Goal: Task Accomplishment & Management: Use online tool/utility

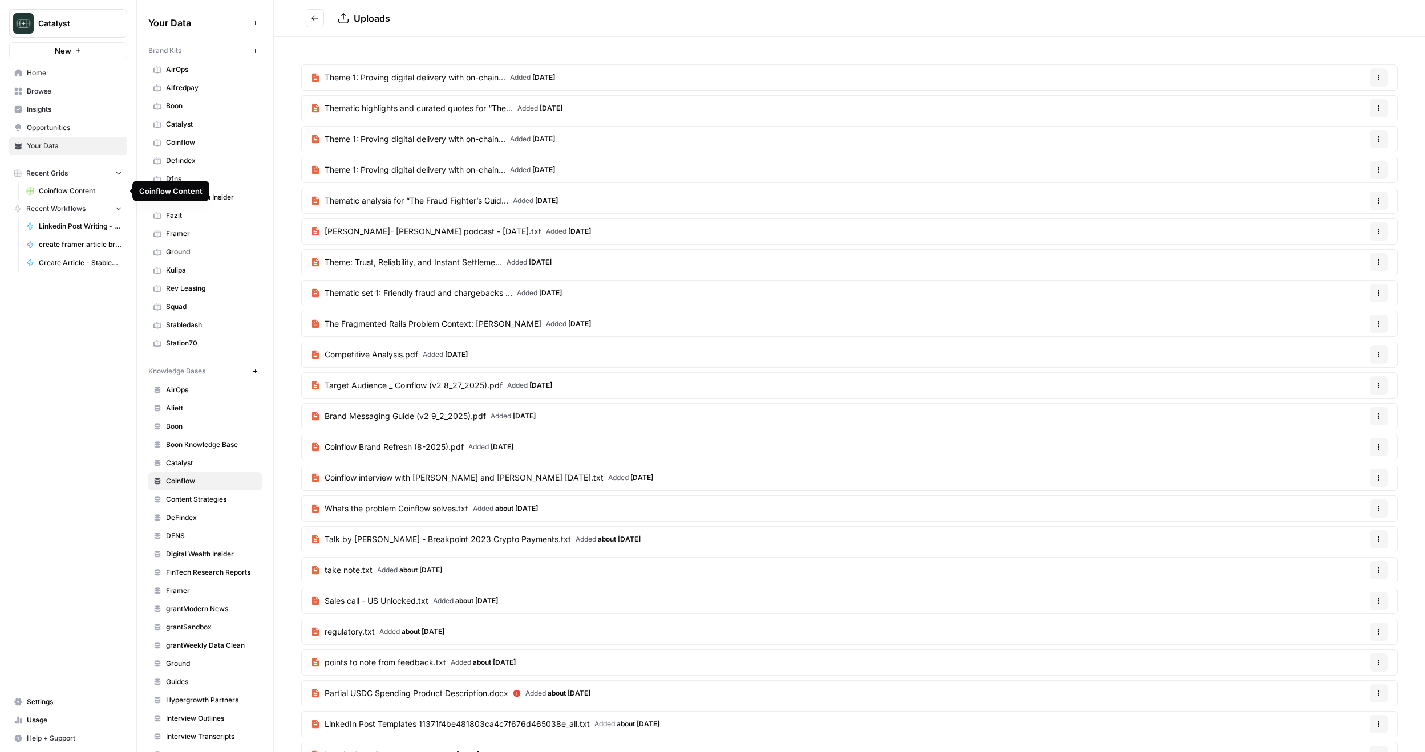
click at [86, 193] on span "Coinflow Content" at bounding box center [80, 191] width 83 height 10
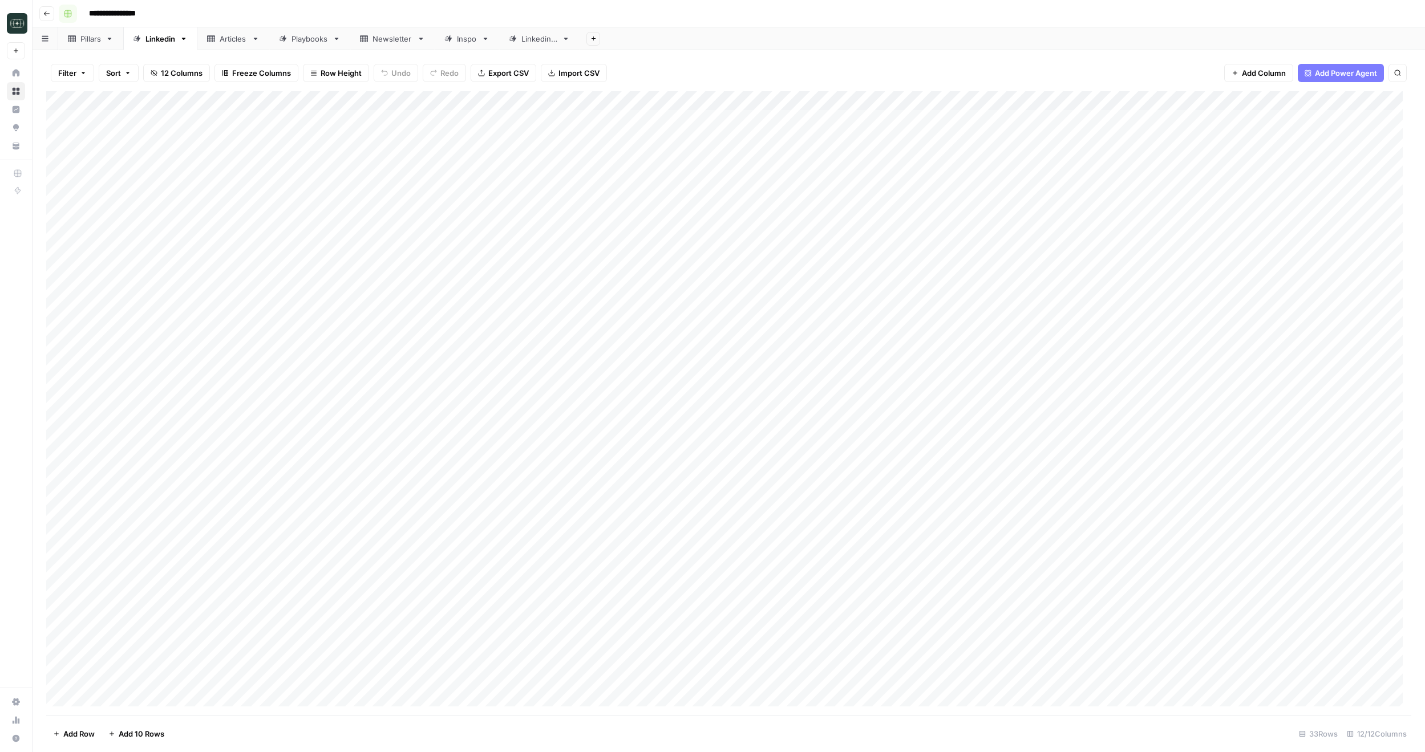
click at [50, 13] on button "Go back" at bounding box center [46, 13] width 15 height 15
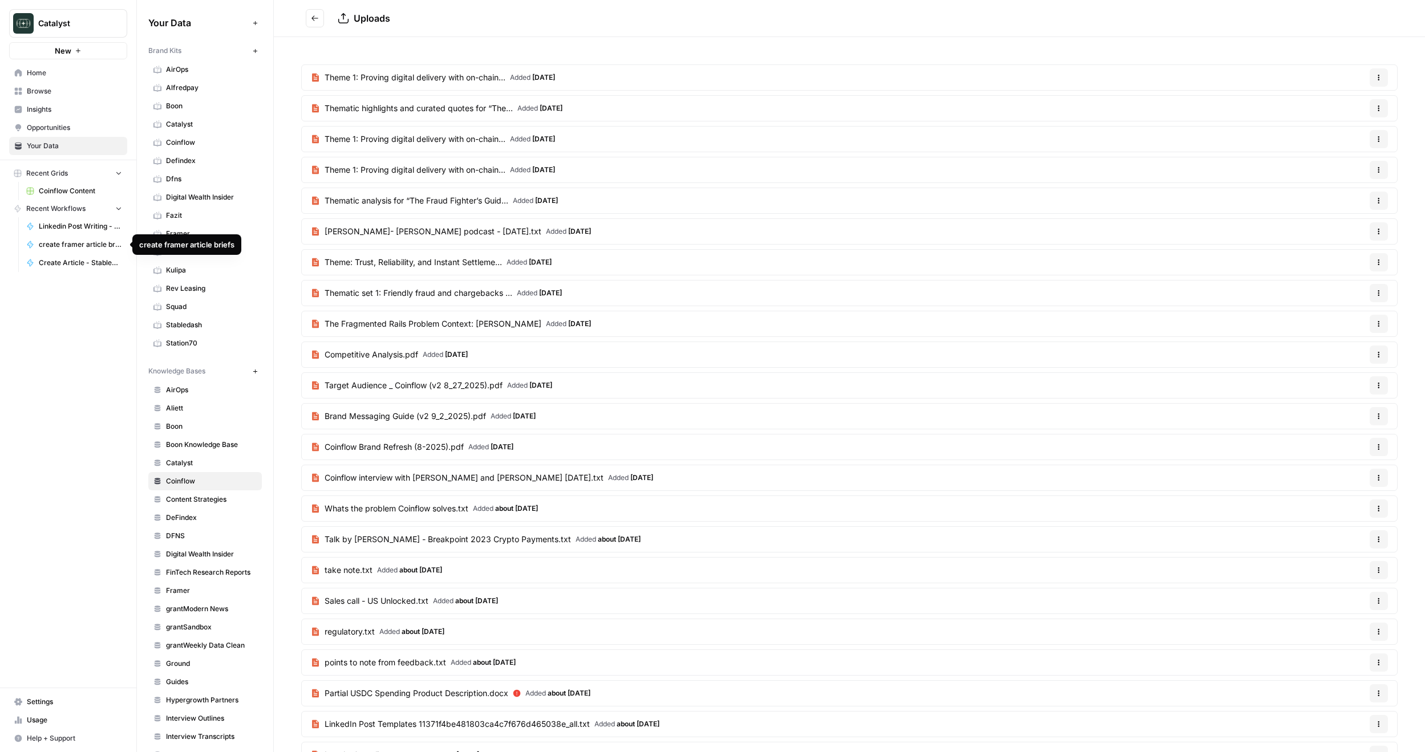
click at [78, 247] on span "create framer article briefs" at bounding box center [80, 245] width 83 height 10
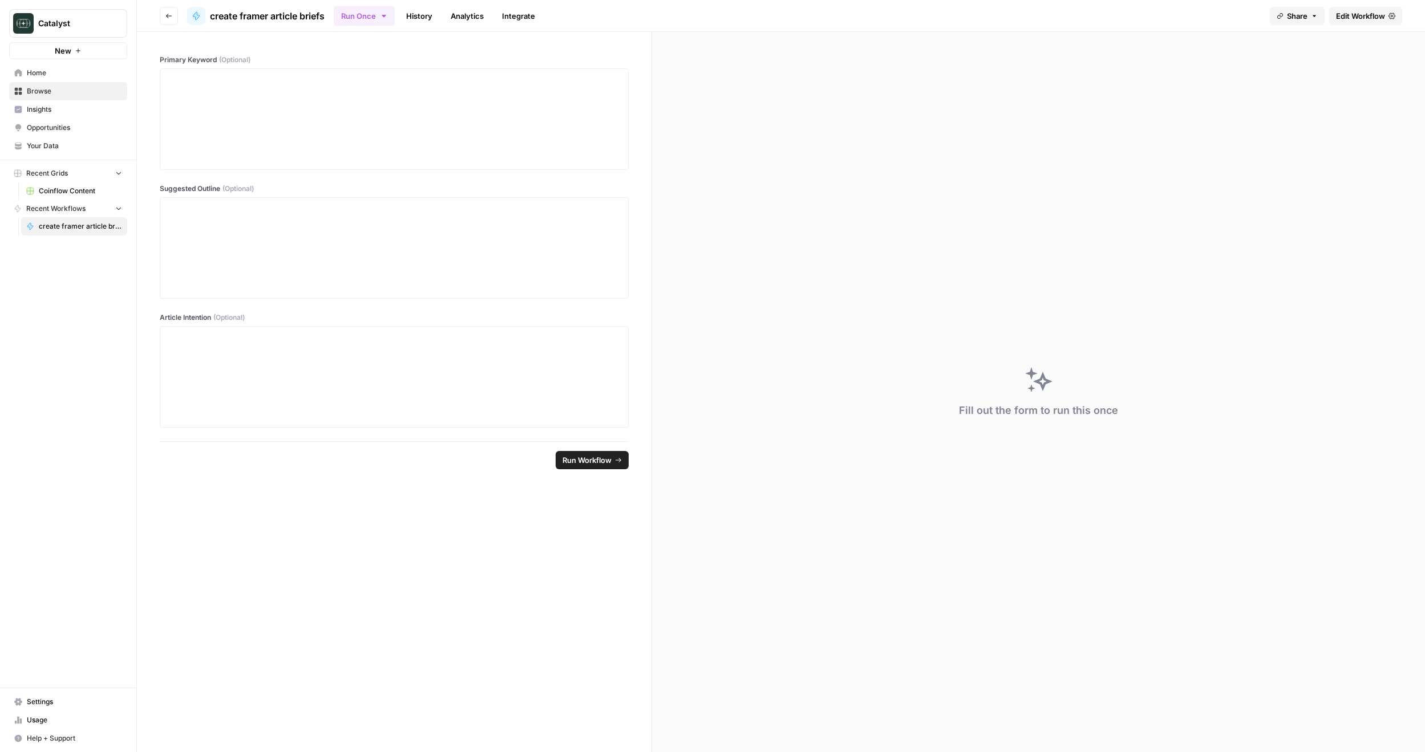
click at [166, 14] on icon "button" at bounding box center [168, 16] width 7 height 7
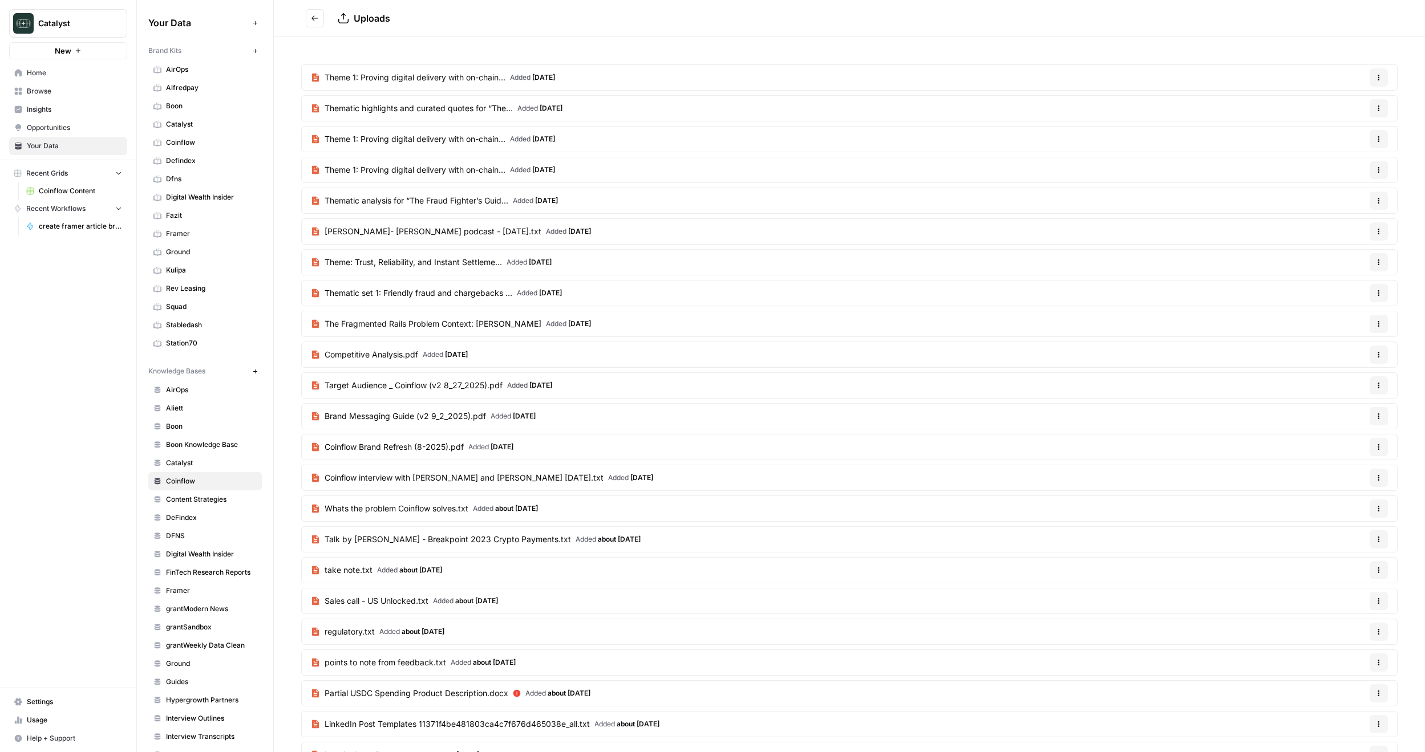
click at [67, 206] on span "Recent Workflows" at bounding box center [55, 209] width 59 height 10
click at [65, 96] on link "Browse" at bounding box center [68, 91] width 118 height 18
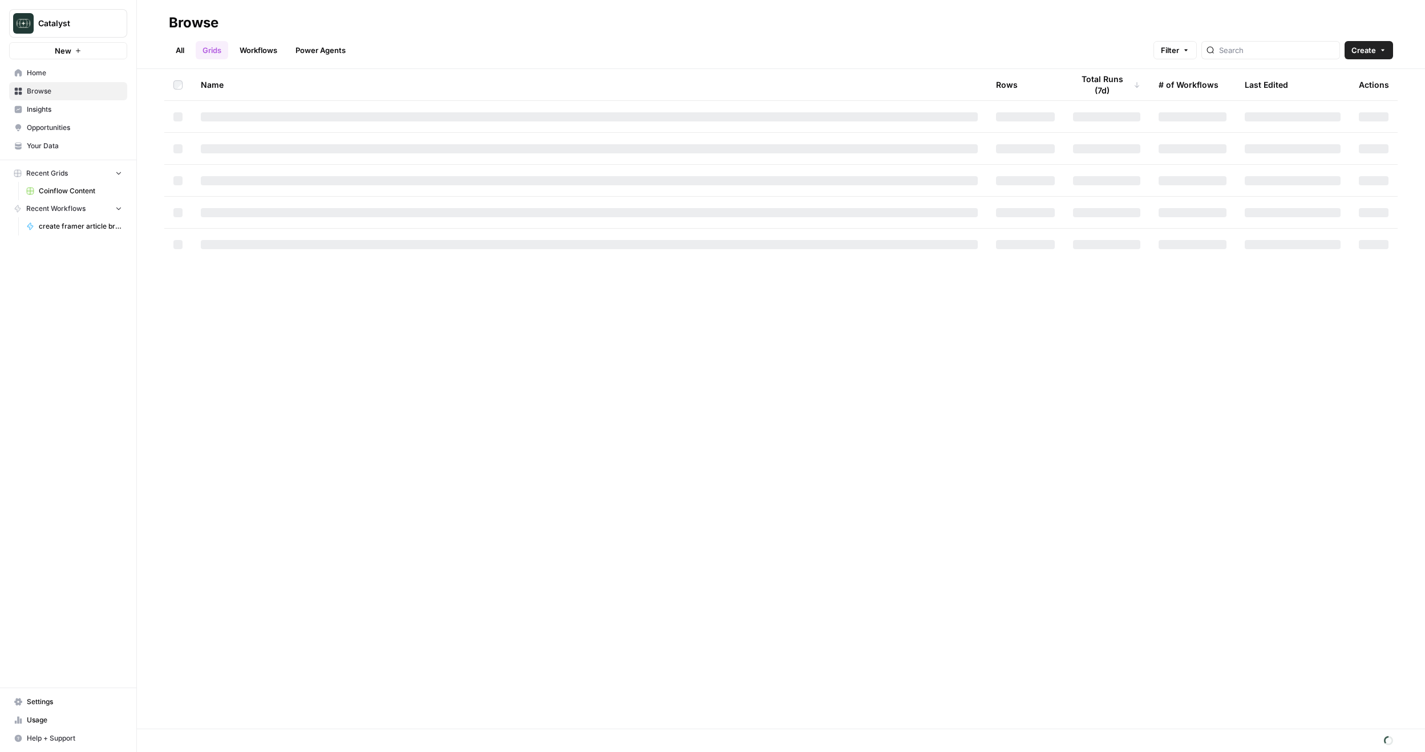
click at [269, 52] on link "Workflows" at bounding box center [258, 50] width 51 height 18
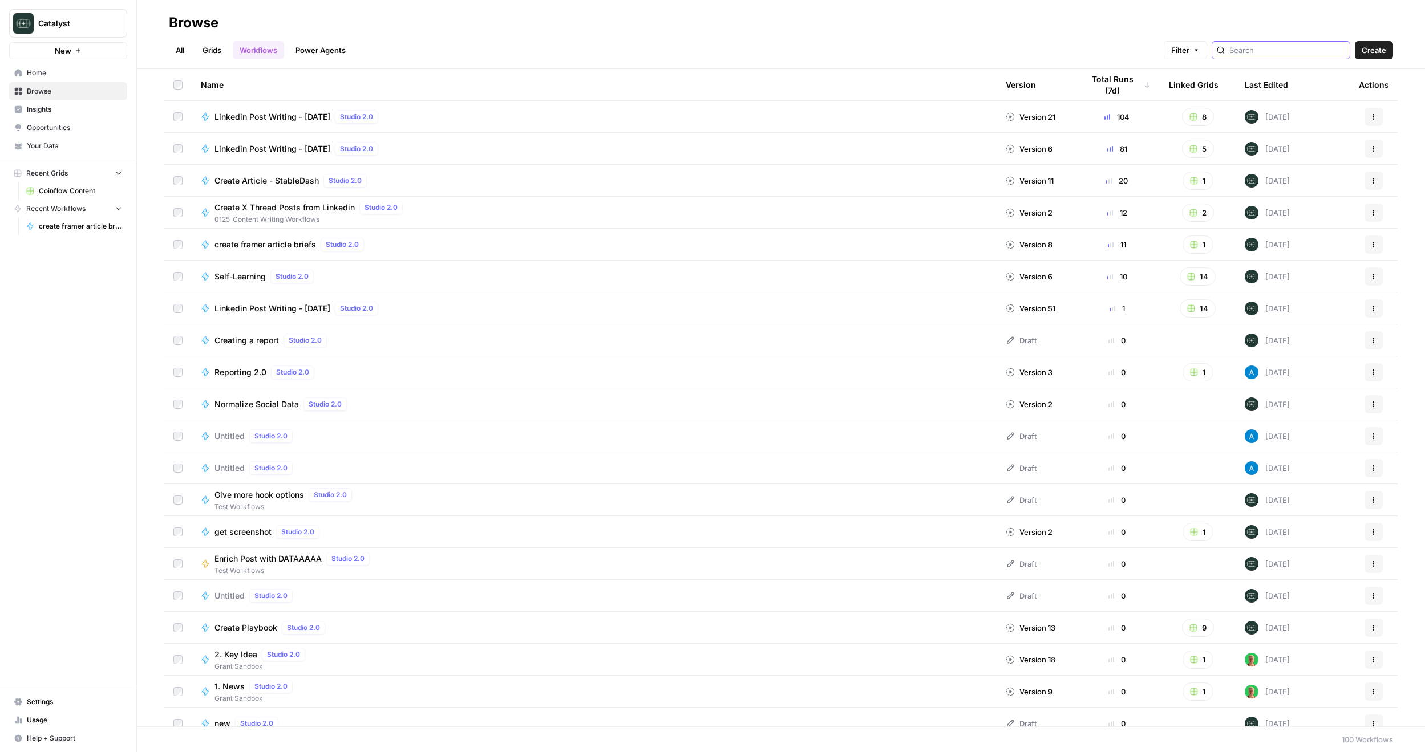
drag, startPoint x: 1257, startPoint y: 53, endPoint x: 1271, endPoint y: 54, distance: 14.3
click at [1257, 53] on input "search" at bounding box center [1287, 49] width 116 height 11
type input "framer blogs"
click at [1266, 52] on input "search" at bounding box center [1287, 49] width 116 height 11
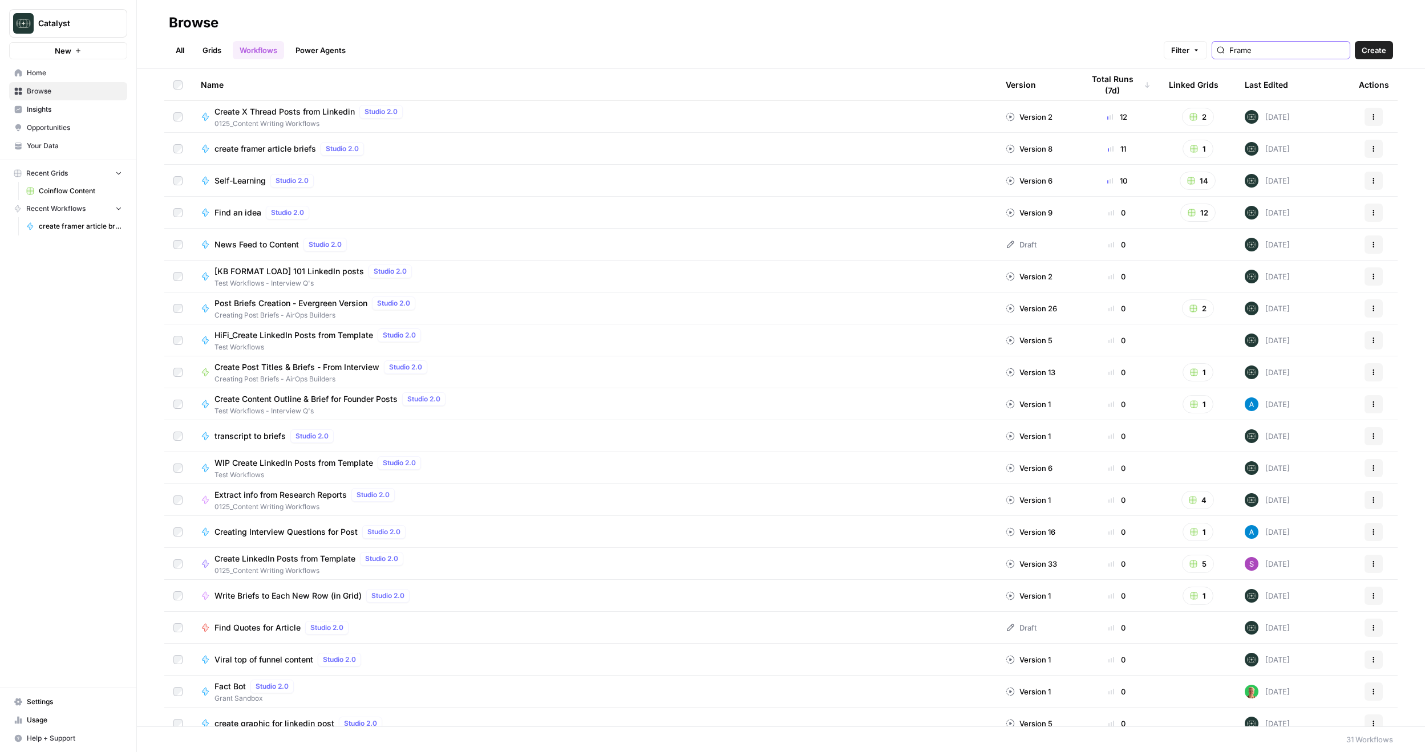
type input "Framer"
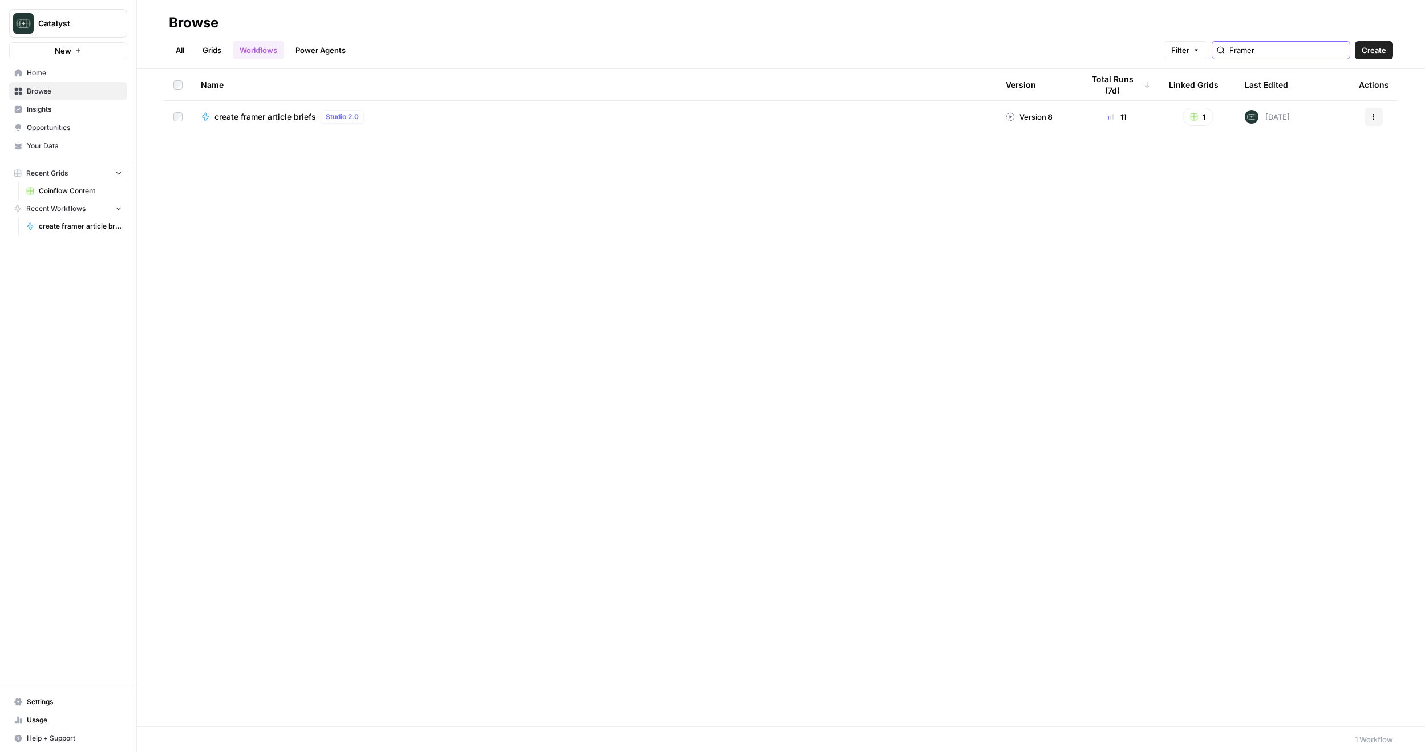
click at [1296, 51] on input "Framer" at bounding box center [1287, 49] width 116 height 11
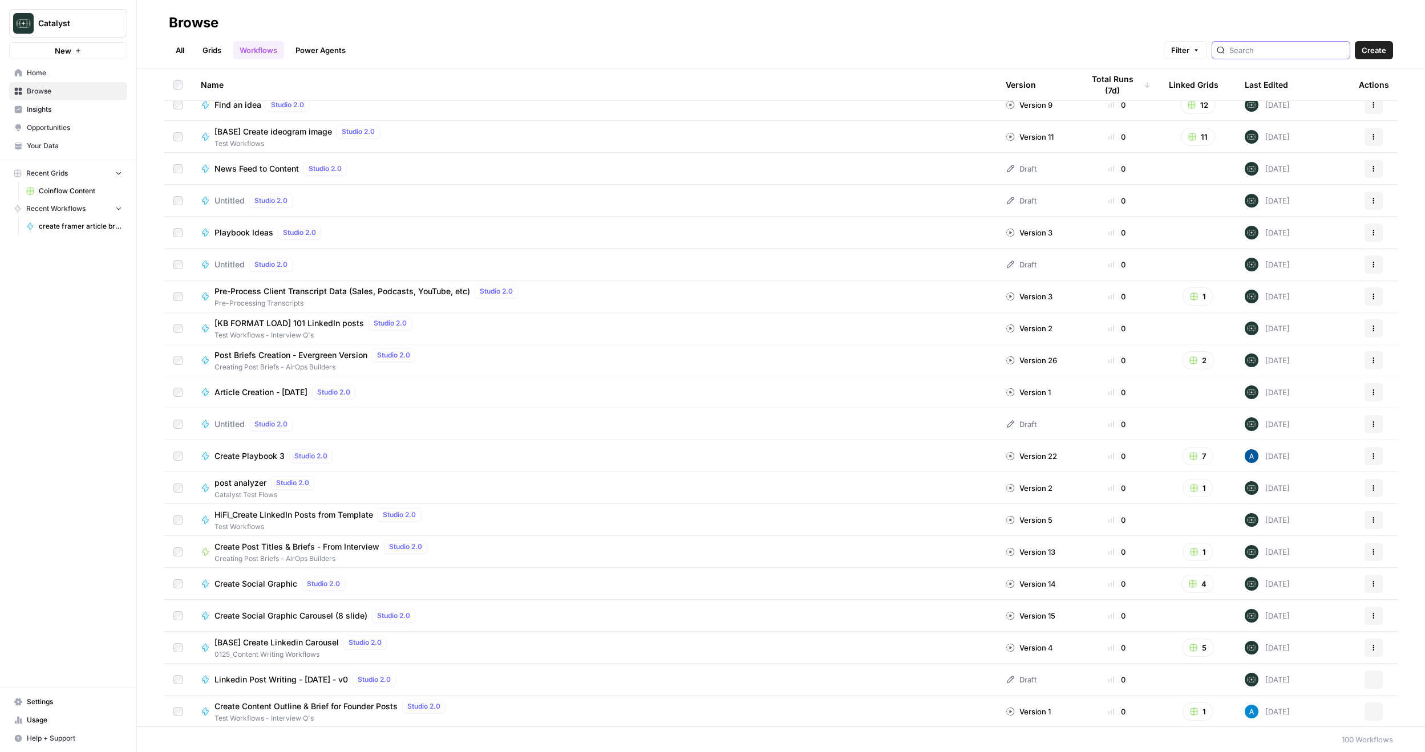
scroll to position [913, 0]
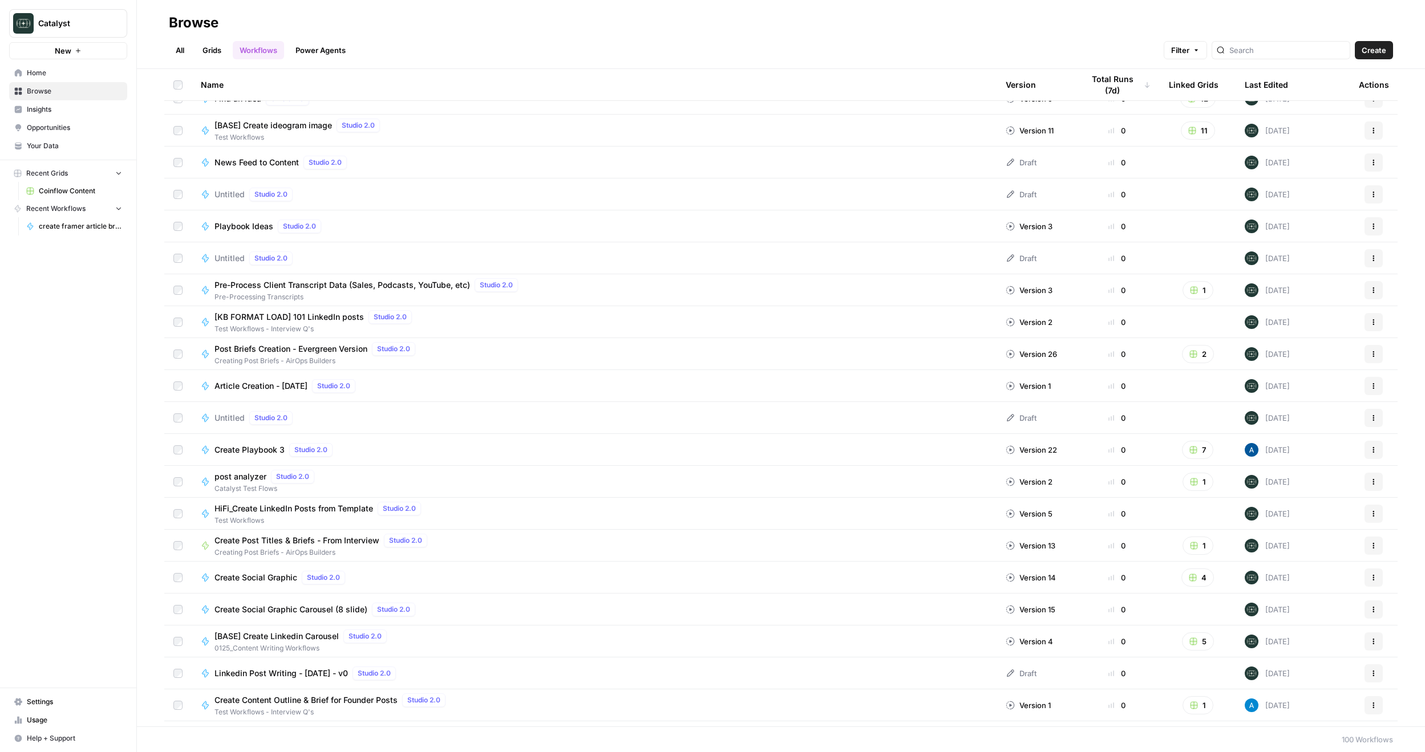
click at [56, 111] on span "Insights" at bounding box center [74, 109] width 95 height 10
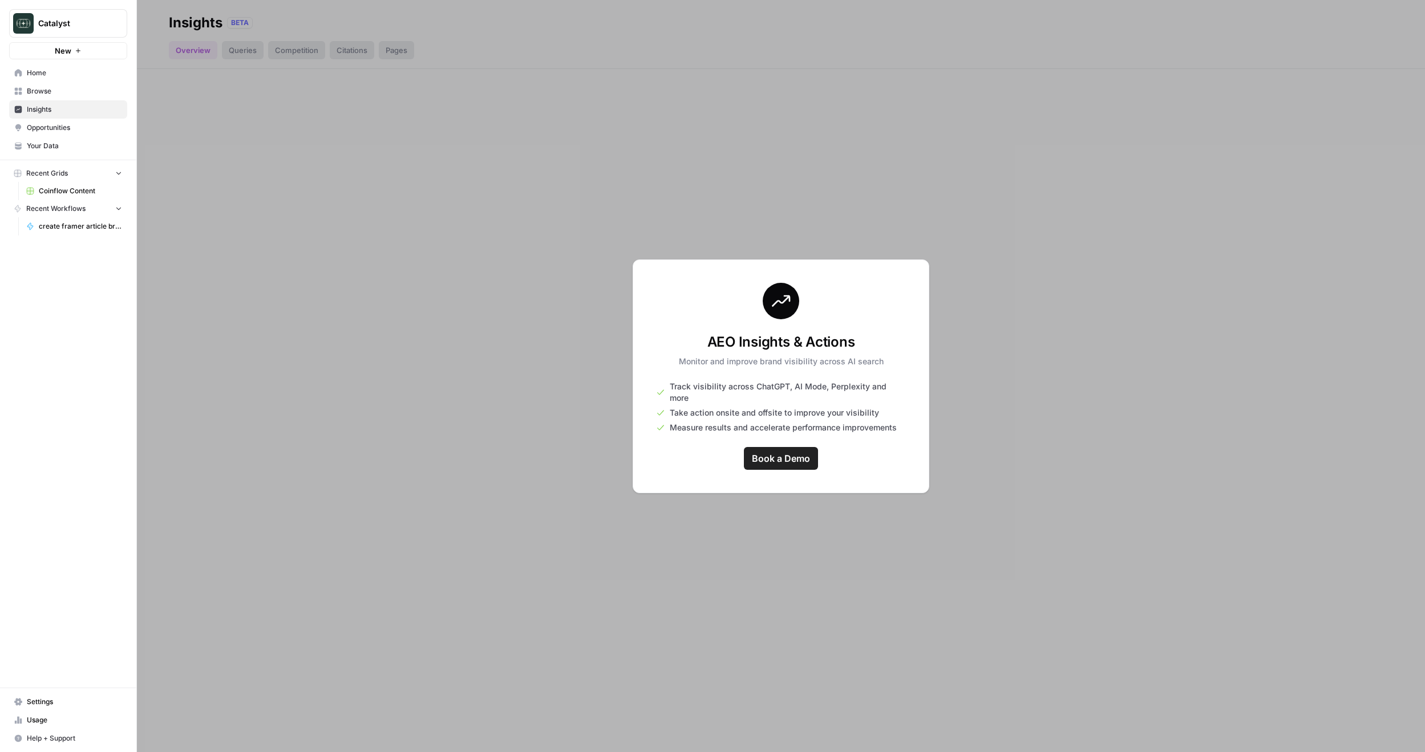
click at [666, 482] on div "AEO Insights & Actions Monitor and improve brand visibility across AI search Tr…" at bounding box center [781, 377] width 297 height 234
click at [500, 437] on div at bounding box center [781, 376] width 1288 height 752
click at [68, 126] on span "Opportunities" at bounding box center [74, 128] width 95 height 10
click at [55, 143] on span "Your Data" at bounding box center [74, 146] width 95 height 10
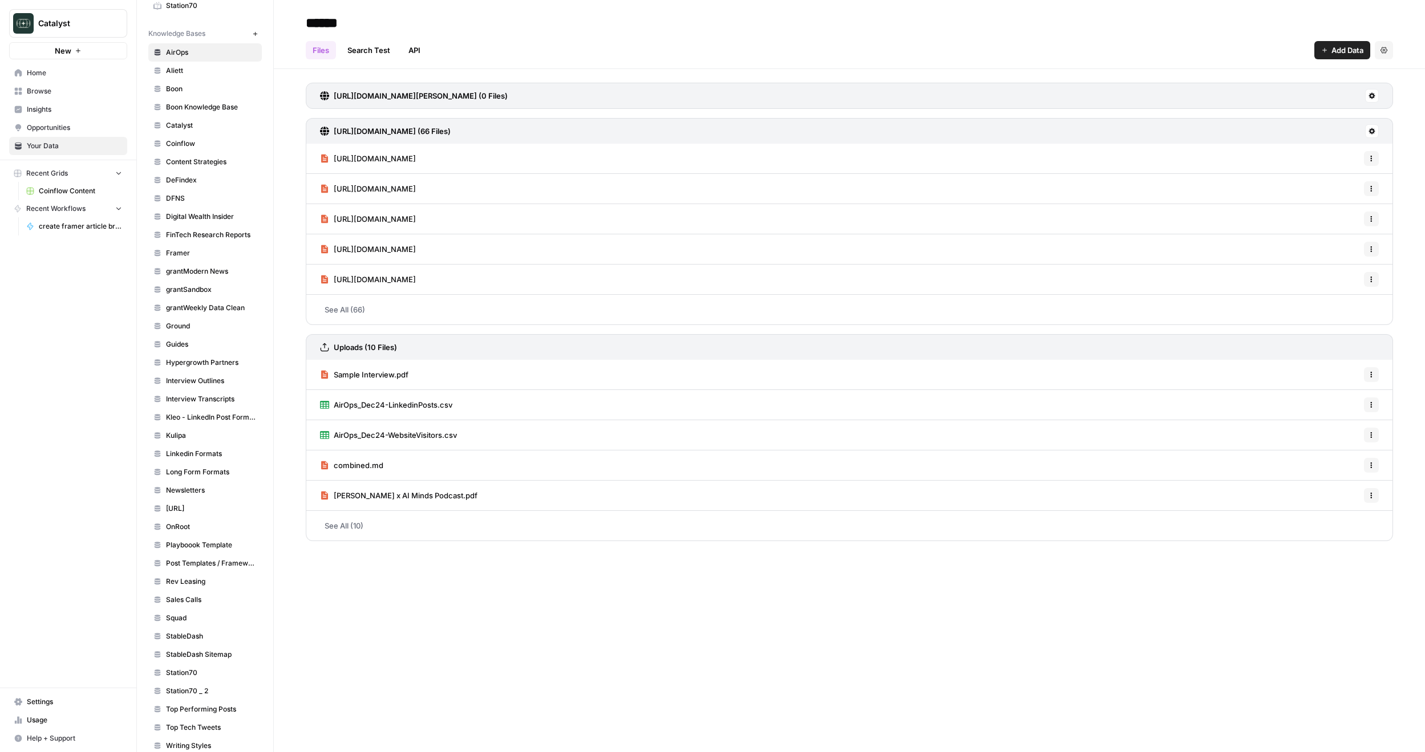
scroll to position [297, 0]
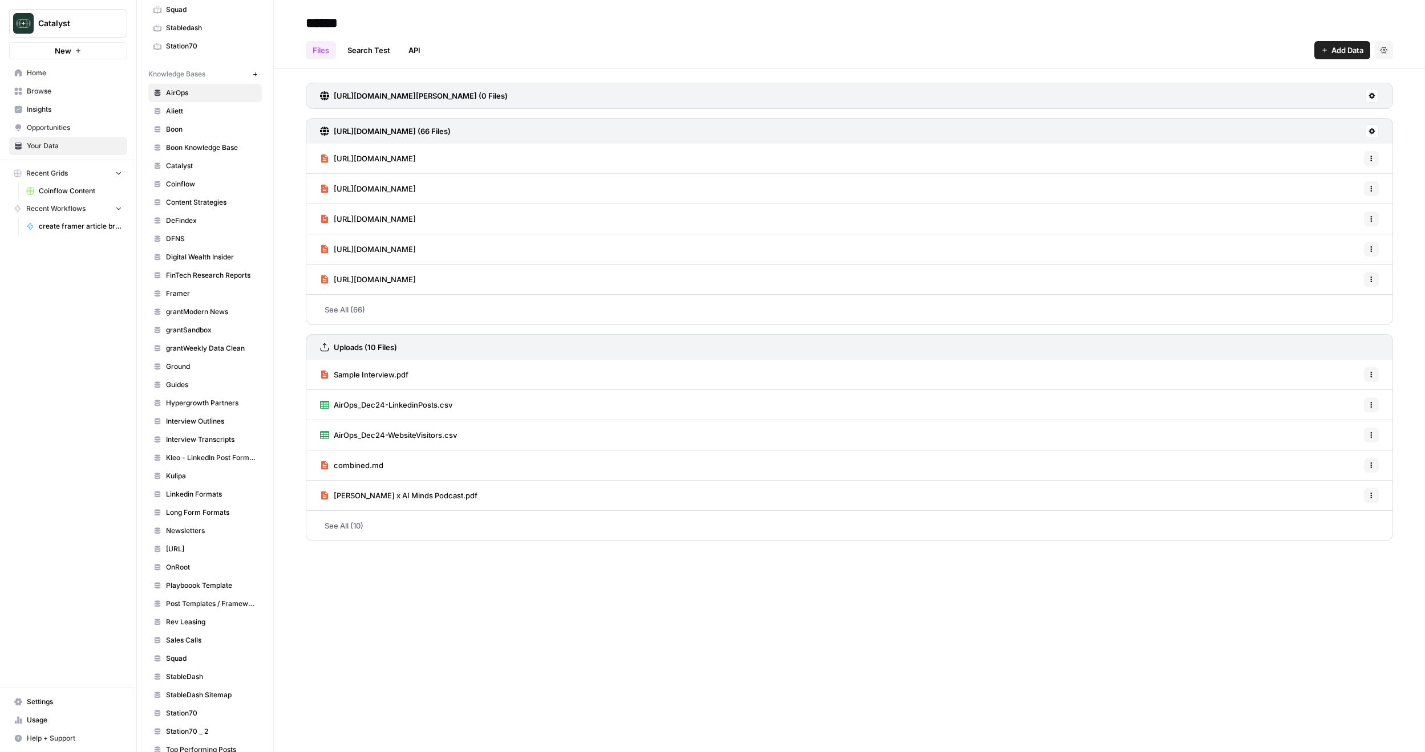
click at [188, 294] on span "Framer" at bounding box center [211, 294] width 91 height 10
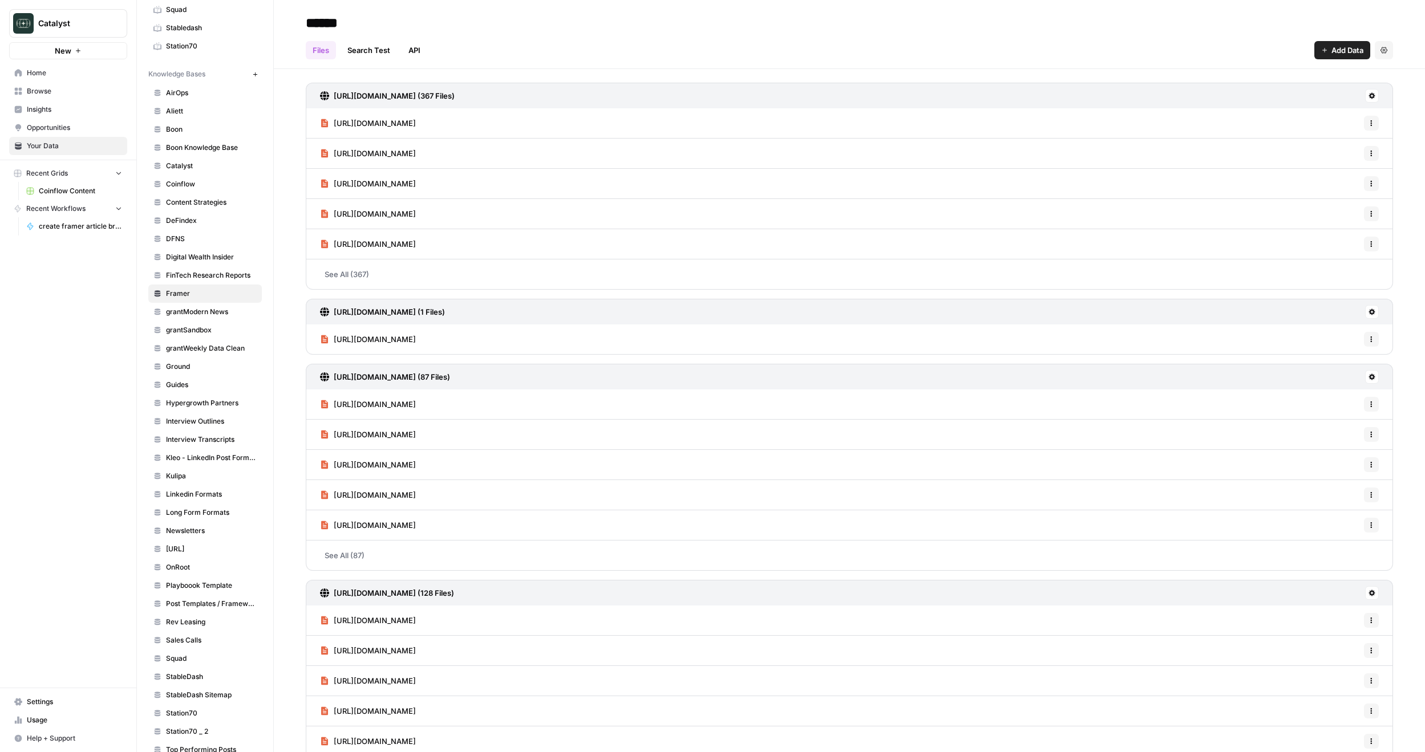
click at [380, 47] on link "Search Test" at bounding box center [369, 50] width 56 height 18
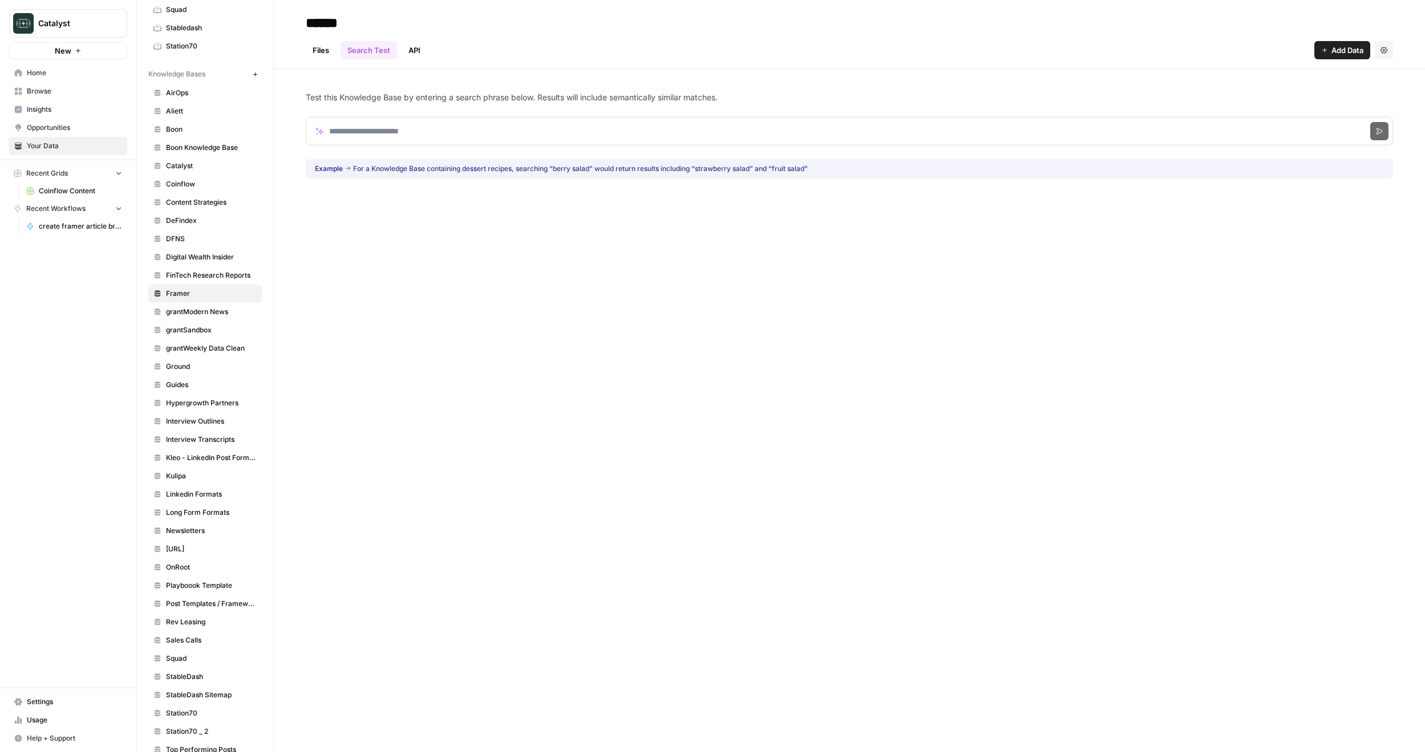
click at [410, 47] on link "API" at bounding box center [415, 50] width 26 height 18
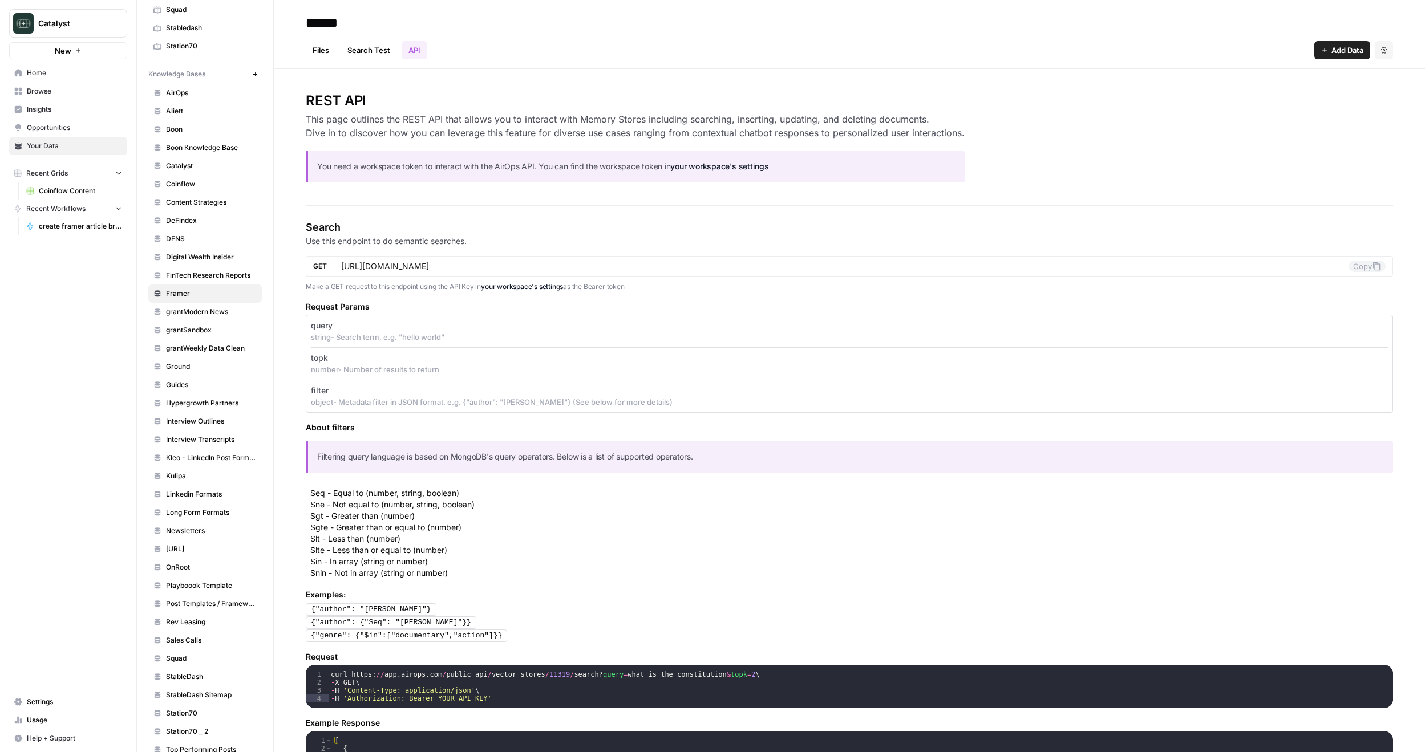
click at [332, 52] on link "Files" at bounding box center [321, 50] width 30 height 18
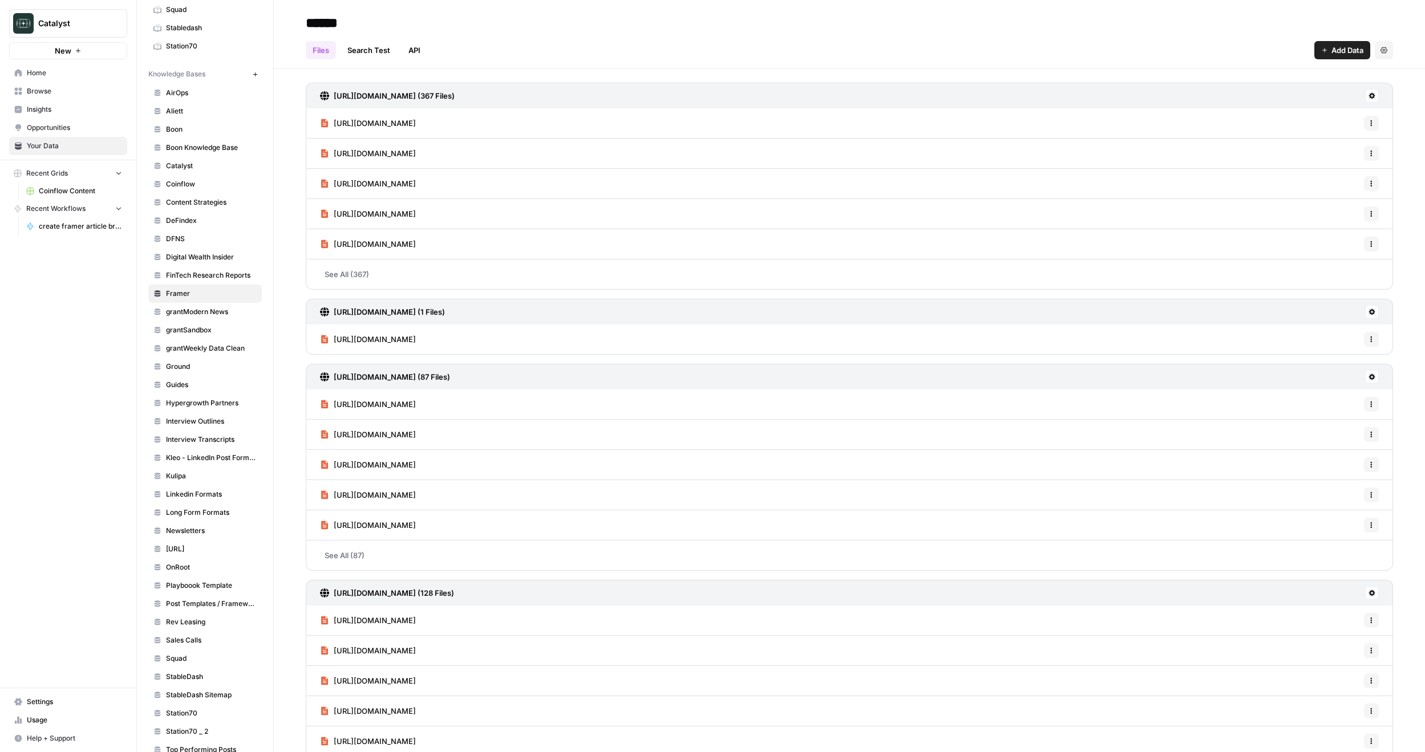
click at [46, 76] on span "Home" at bounding box center [74, 73] width 95 height 10
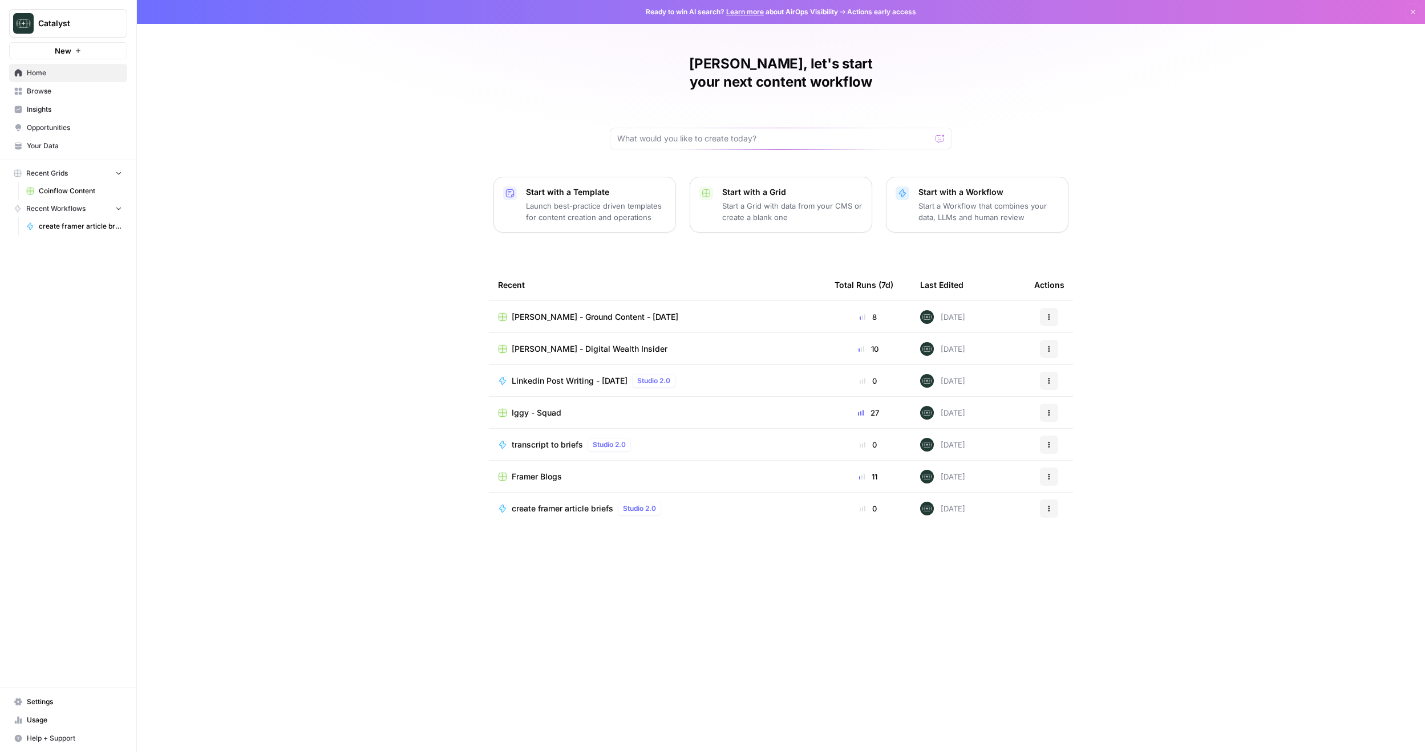
click at [38, 106] on span "Insights" at bounding box center [74, 109] width 95 height 10
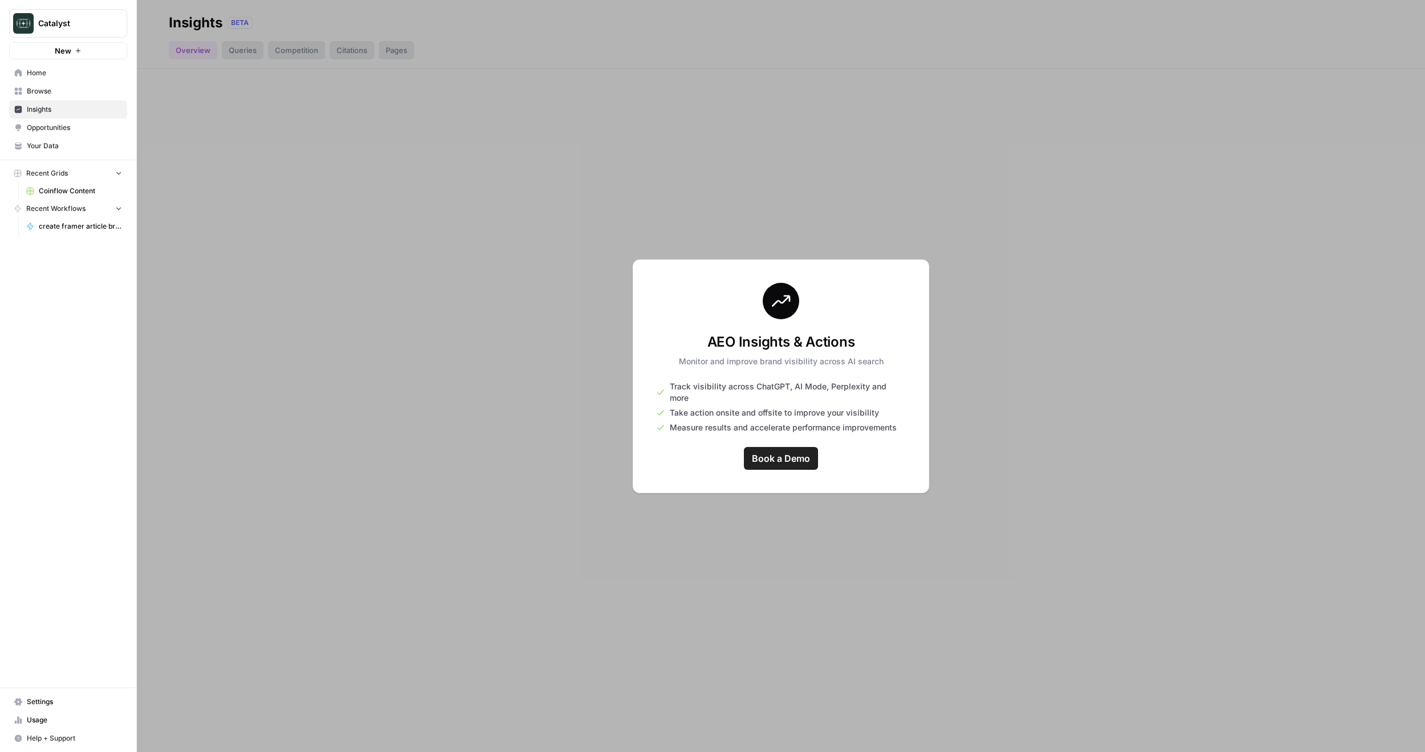
click at [50, 133] on link "Opportunities" at bounding box center [68, 128] width 118 height 18
click at [54, 145] on span "Your Data" at bounding box center [74, 146] width 95 height 10
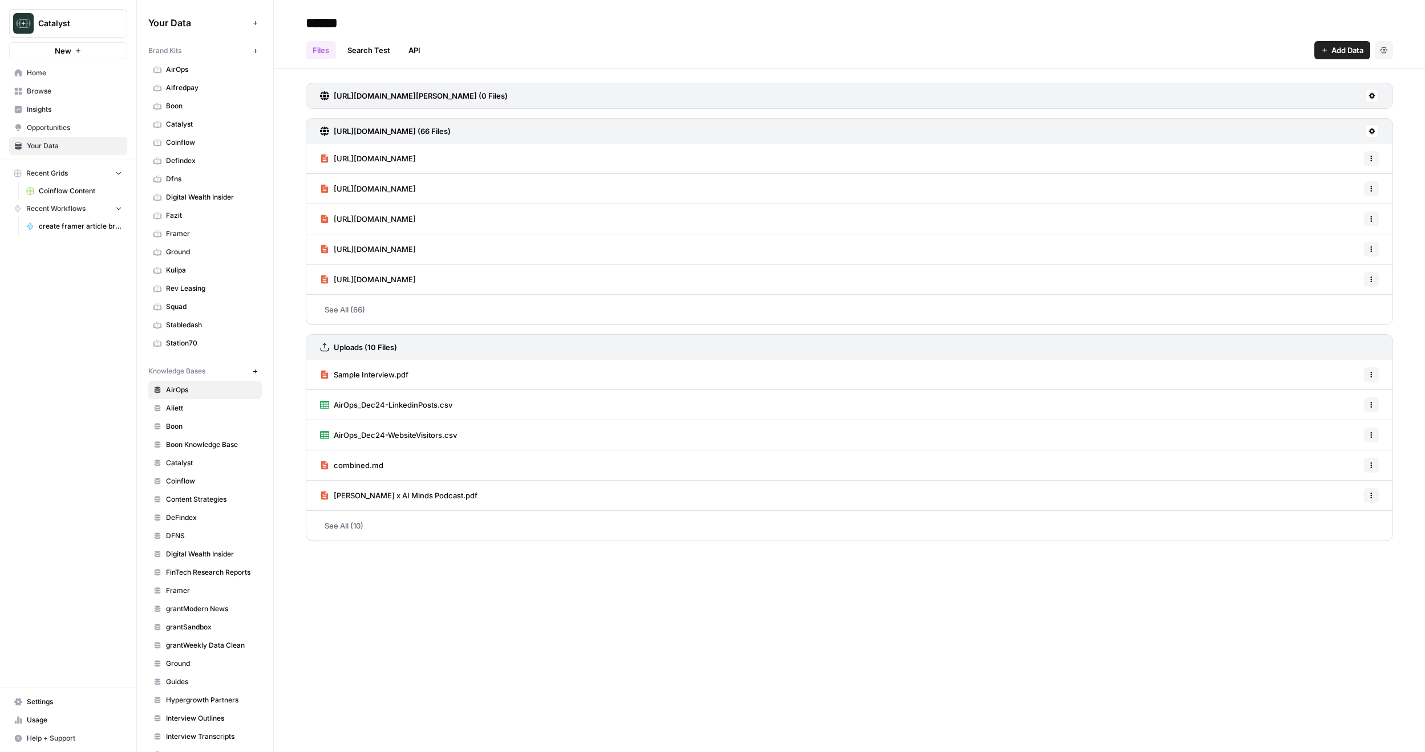
click at [70, 192] on span "Coinflow Content" at bounding box center [80, 191] width 83 height 10
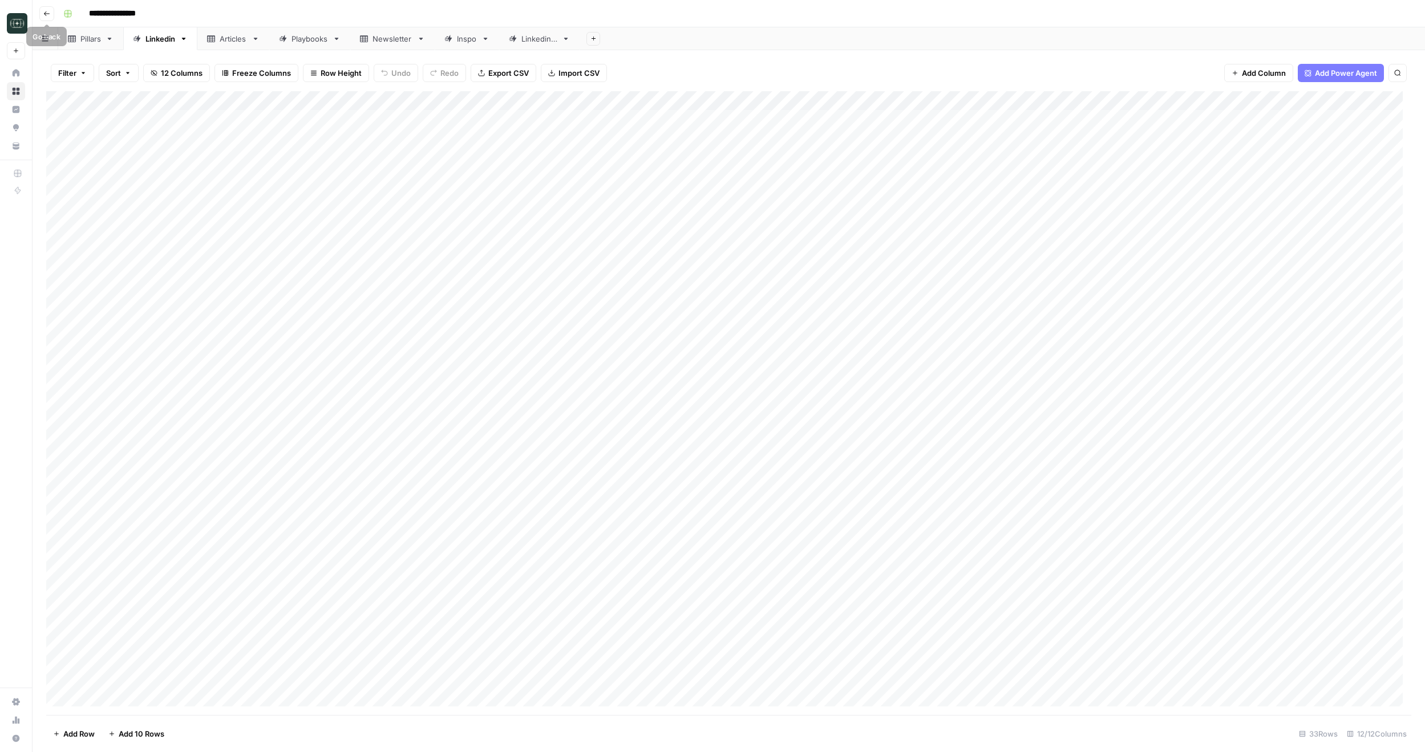
click at [46, 11] on icon "button" at bounding box center [46, 13] width 7 height 7
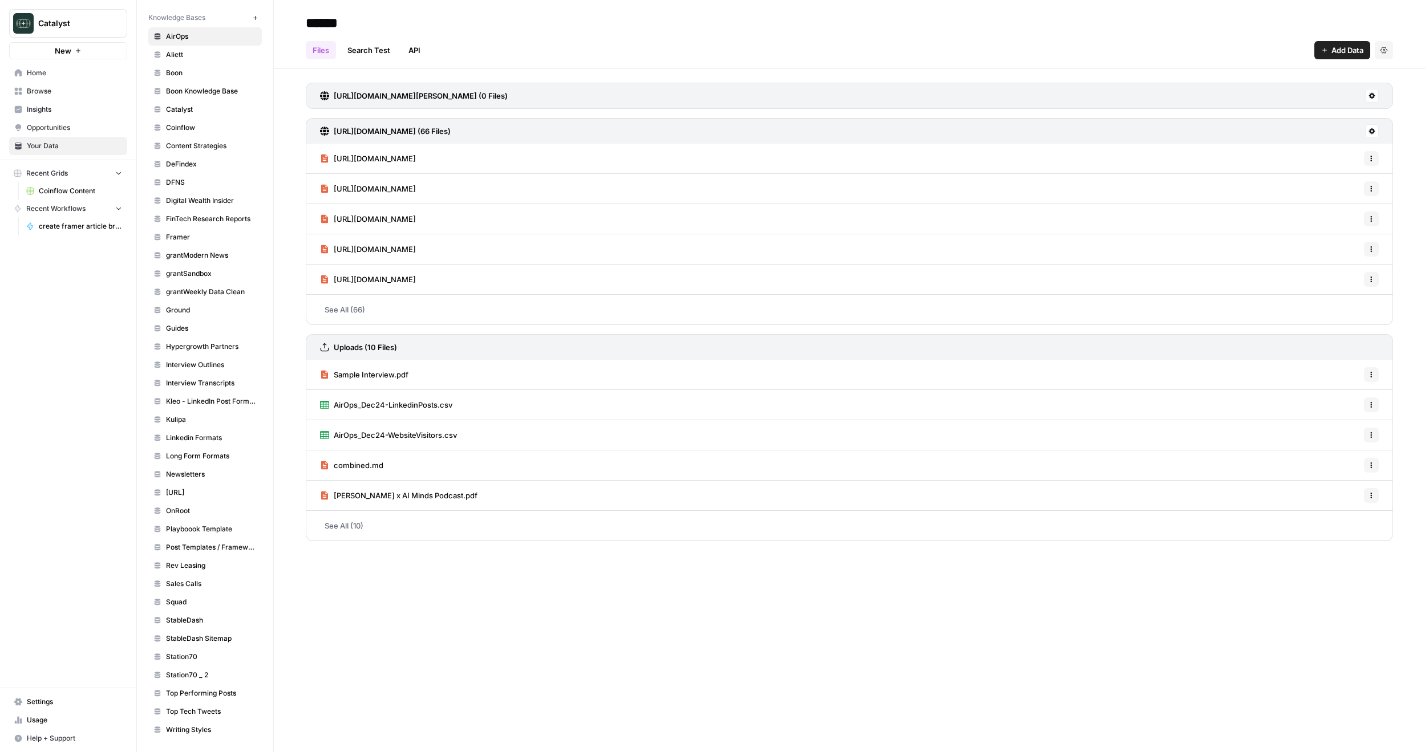
scroll to position [354, 0]
click at [55, 92] on span "Browse" at bounding box center [74, 91] width 95 height 10
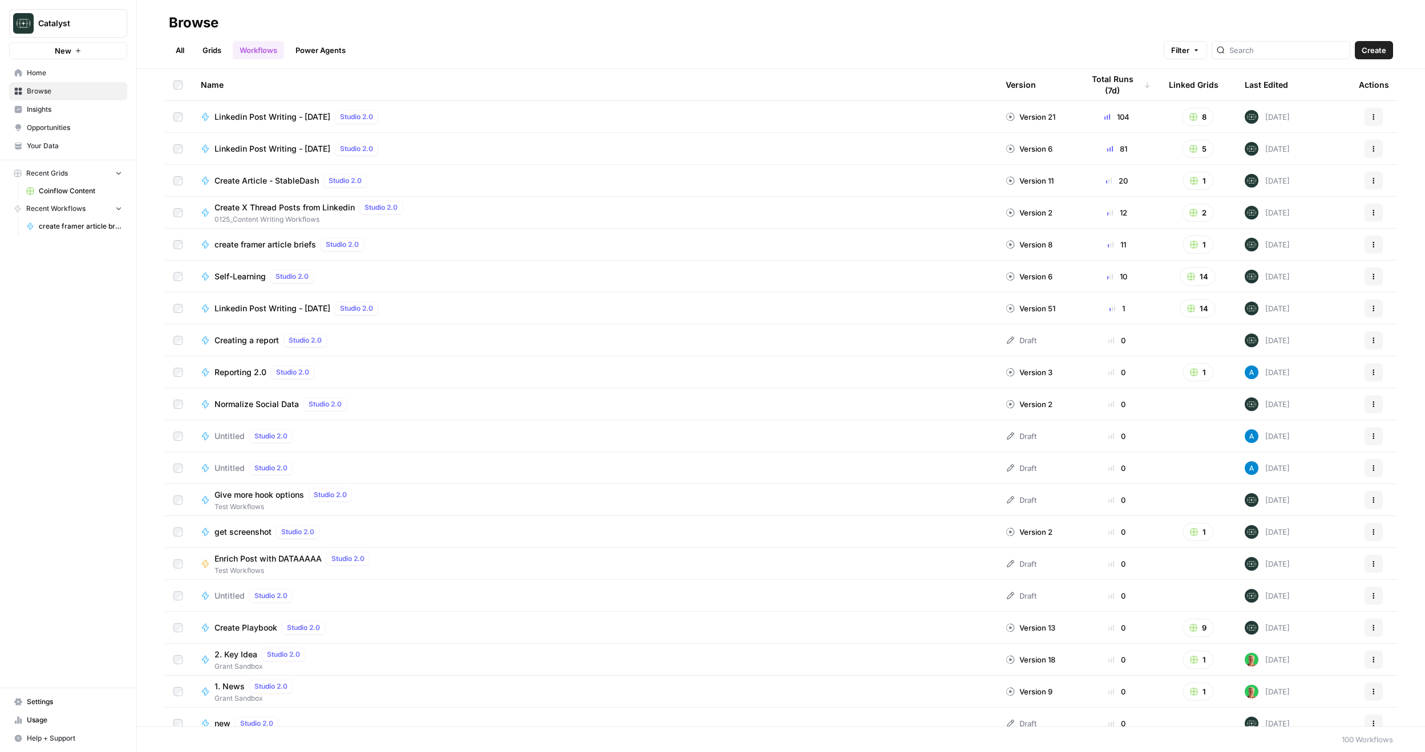
click at [179, 48] on link "All" at bounding box center [180, 50] width 22 height 18
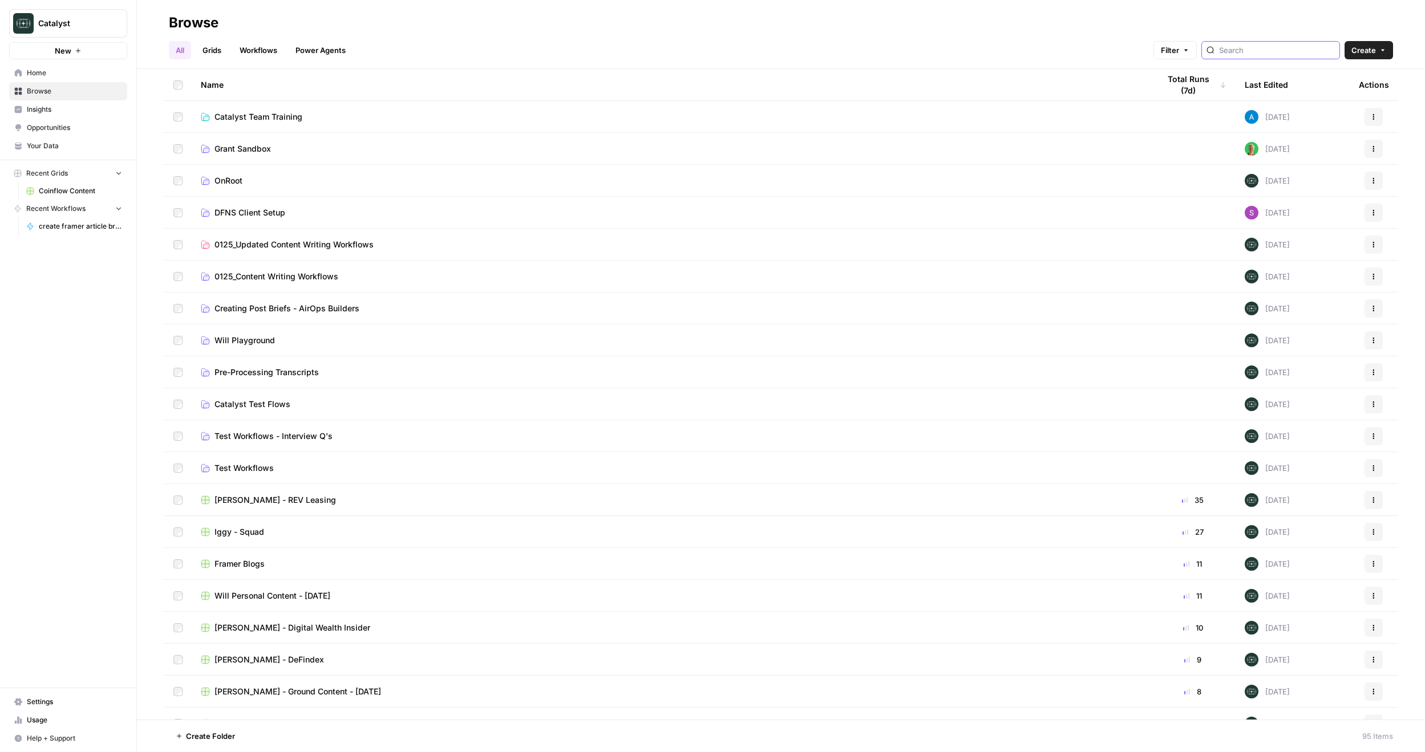
click at [1268, 51] on input "search" at bounding box center [1277, 49] width 116 height 11
type input "framer"
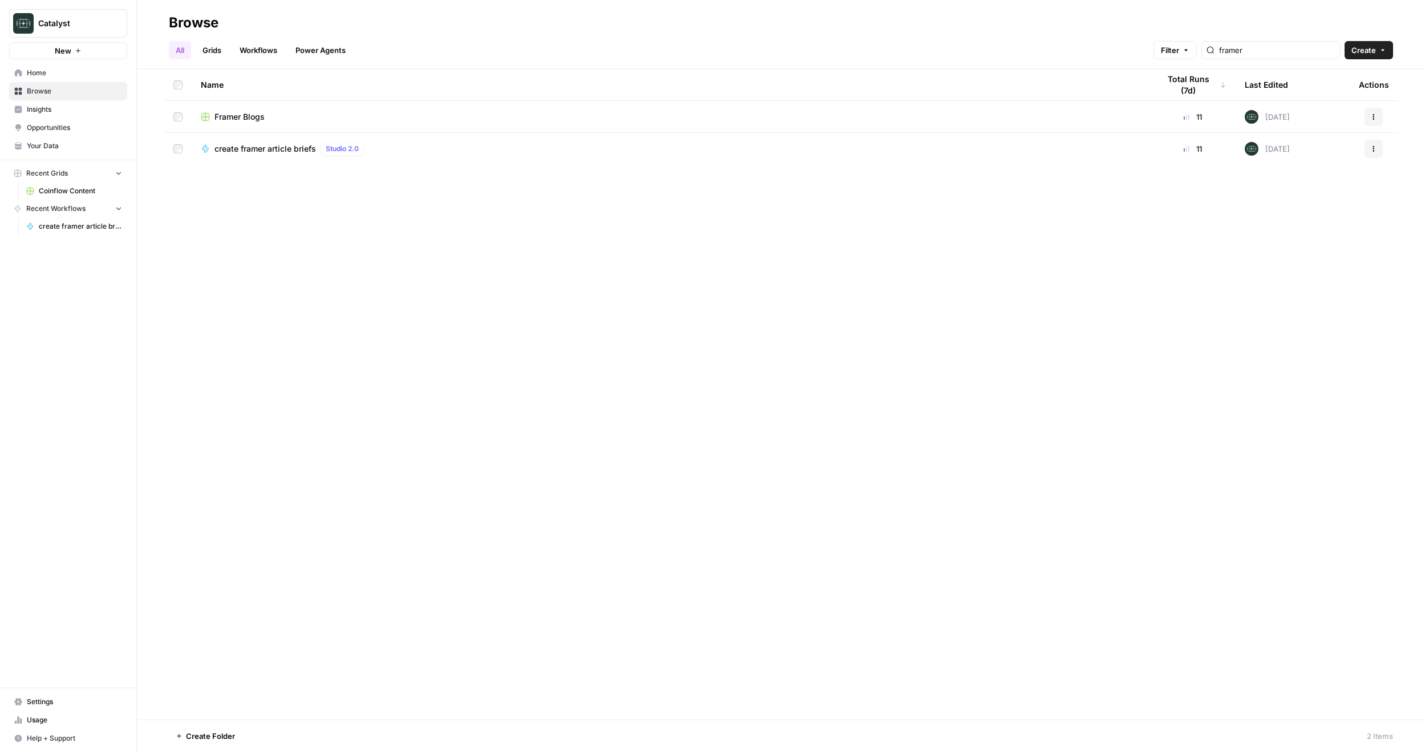
click at [259, 118] on span "Framer Blogs" at bounding box center [239, 116] width 50 height 11
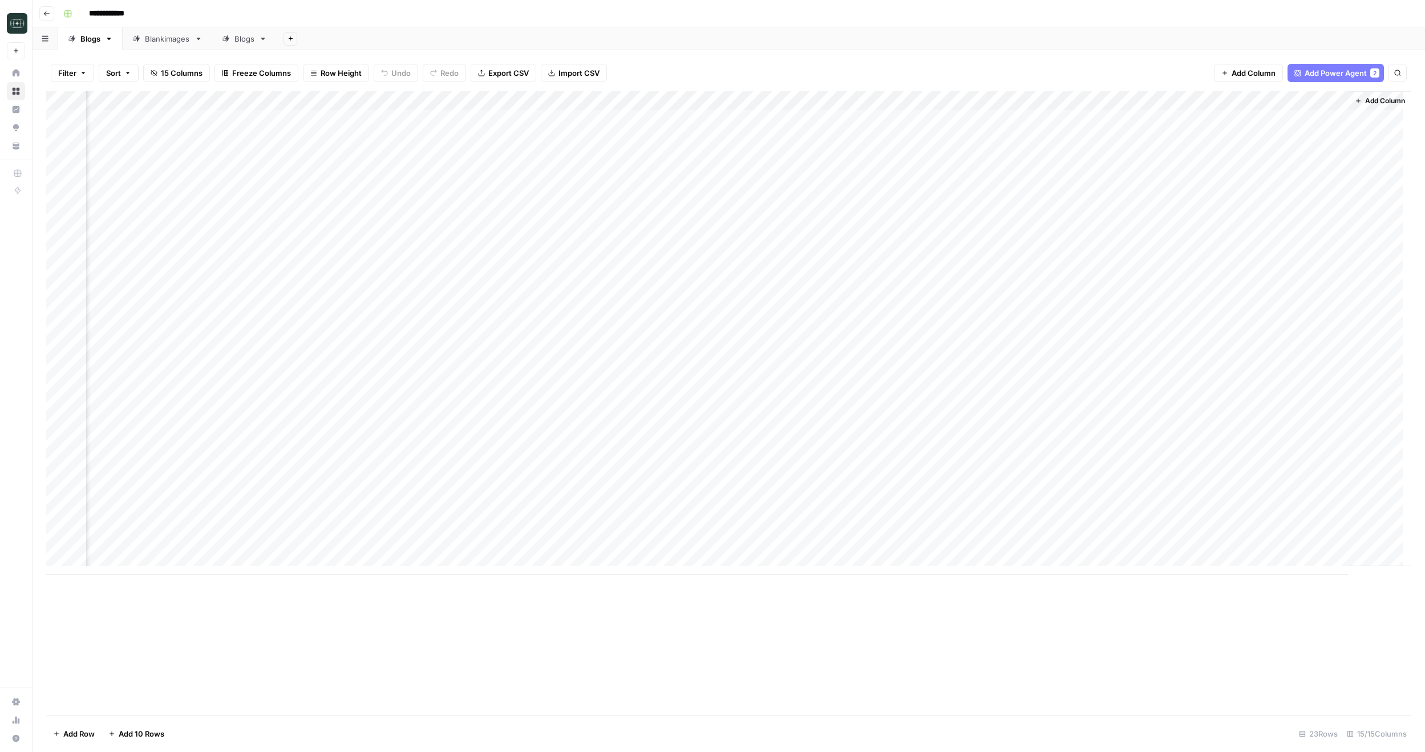
scroll to position [0, 374]
click at [176, 38] on div "Blankimages" at bounding box center [167, 38] width 45 height 11
click at [262, 40] on icon at bounding box center [263, 39] width 8 height 8
click at [166, 33] on div "Blankimages" at bounding box center [167, 38] width 45 height 11
click at [640, 120] on div "Add Column" at bounding box center [728, 403] width 1365 height 624
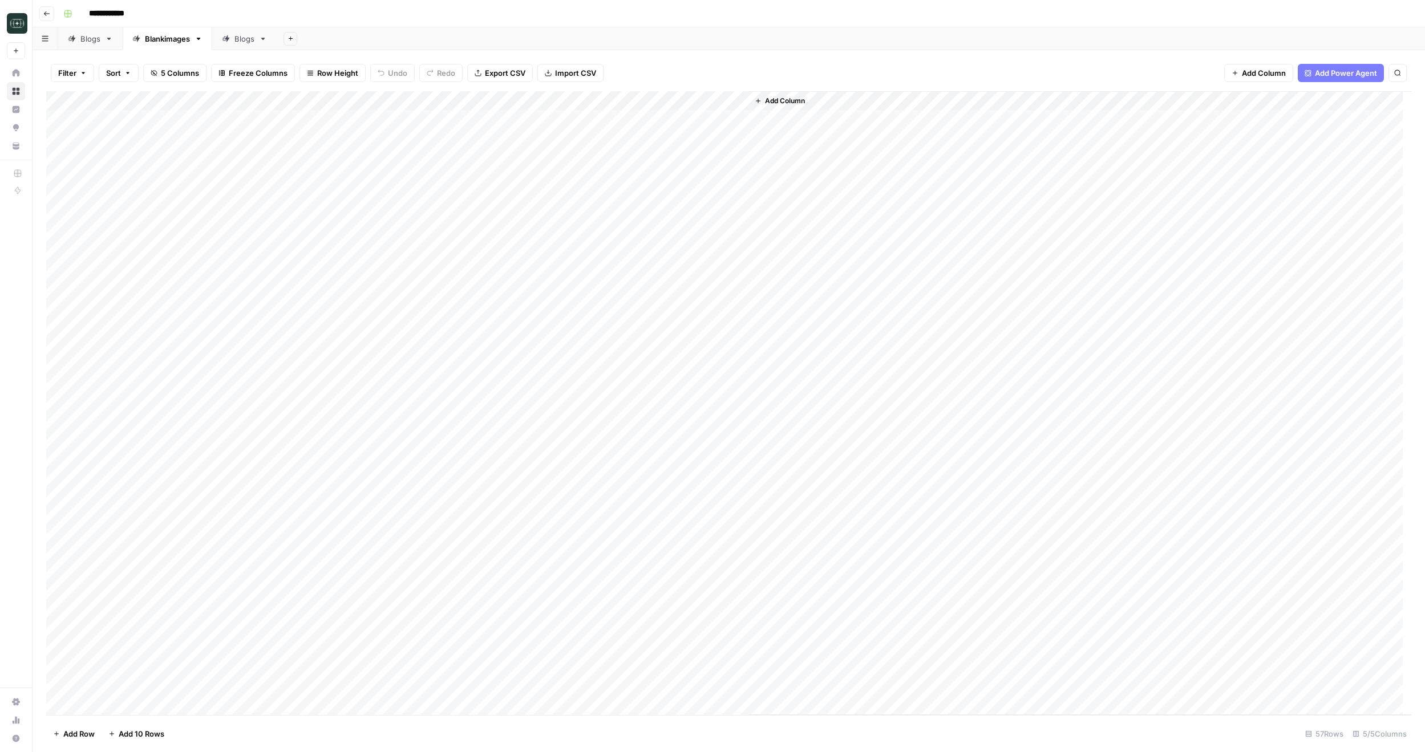
click at [645, 167] on div "Add Column" at bounding box center [728, 403] width 1365 height 624
click at [646, 119] on div "Add Column" at bounding box center [728, 403] width 1365 height 624
click at [529, 119] on div "Add Column" at bounding box center [728, 403] width 1365 height 624
click at [528, 119] on div "Add Column" at bounding box center [728, 403] width 1365 height 624
click at [528, 119] on input "**********" at bounding box center [576, 123] width 183 height 14
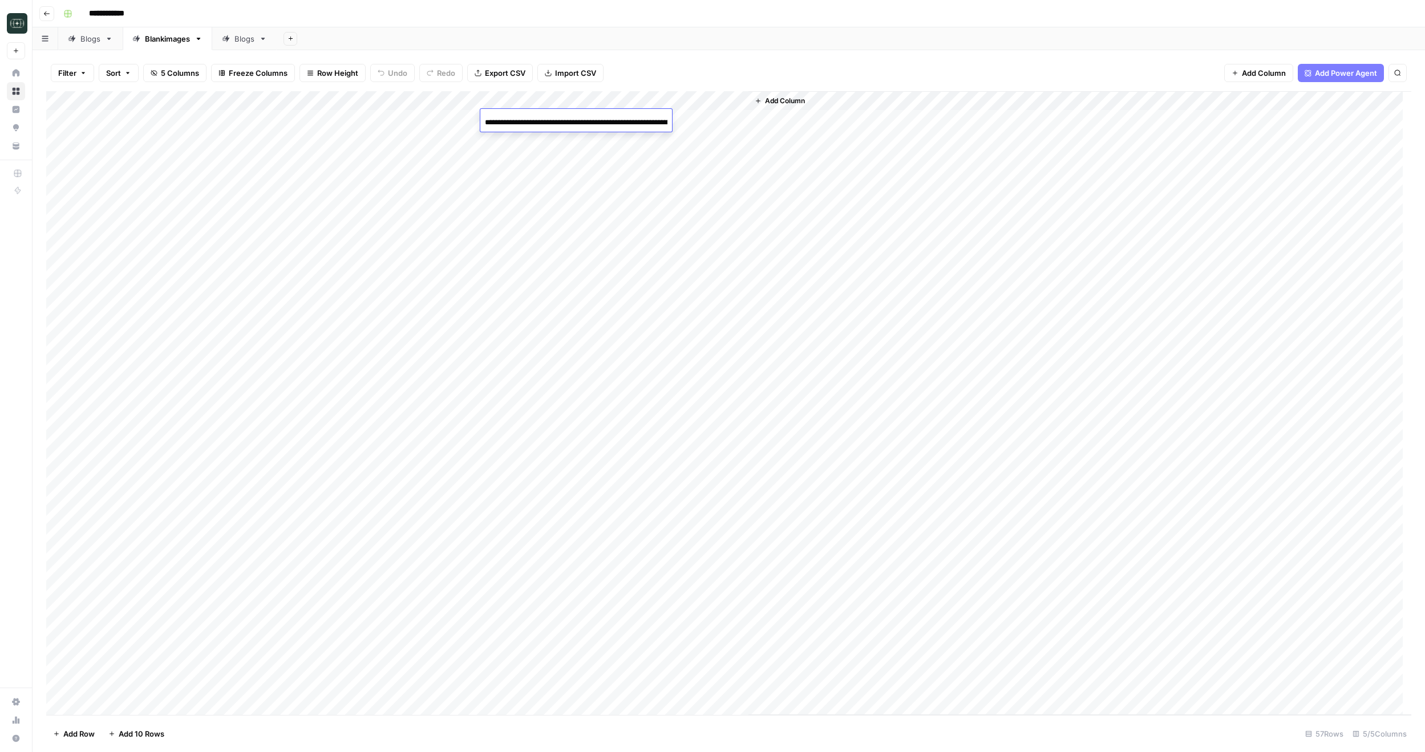
scroll to position [0, 578]
click at [660, 184] on div "Add Column" at bounding box center [728, 403] width 1365 height 624
click at [571, 118] on div "Add Column" at bounding box center [728, 403] width 1365 height 624
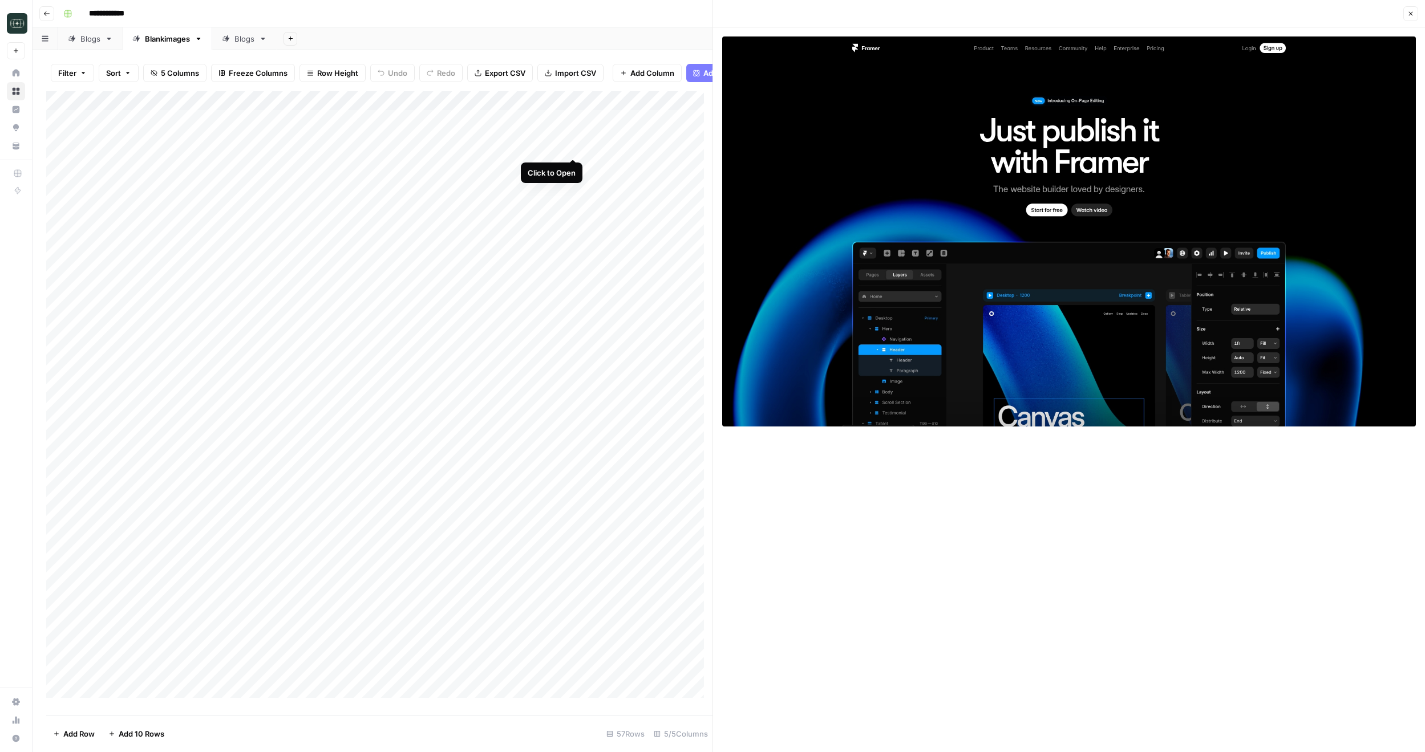
click at [574, 145] on div "Add Column" at bounding box center [379, 398] width 666 height 615
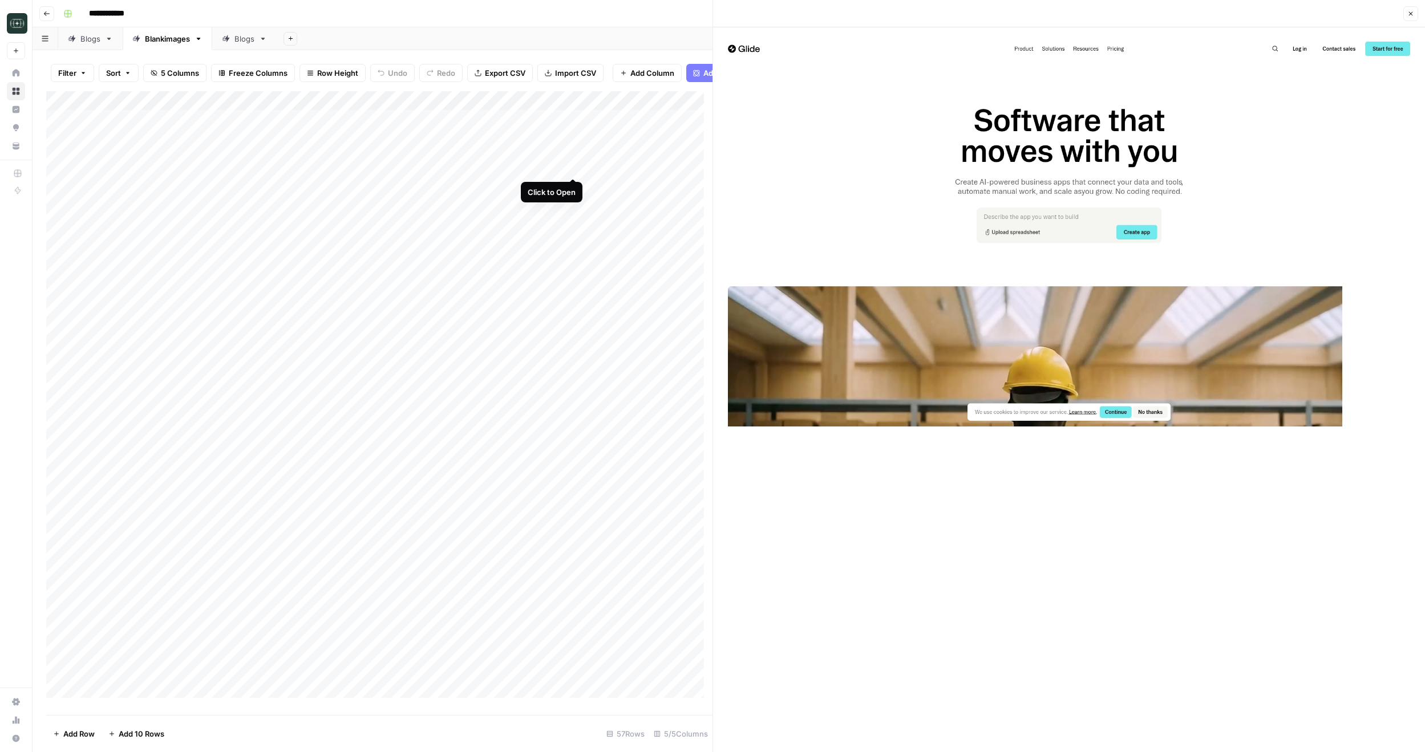
click at [575, 167] on div "Add Column" at bounding box center [379, 398] width 666 height 615
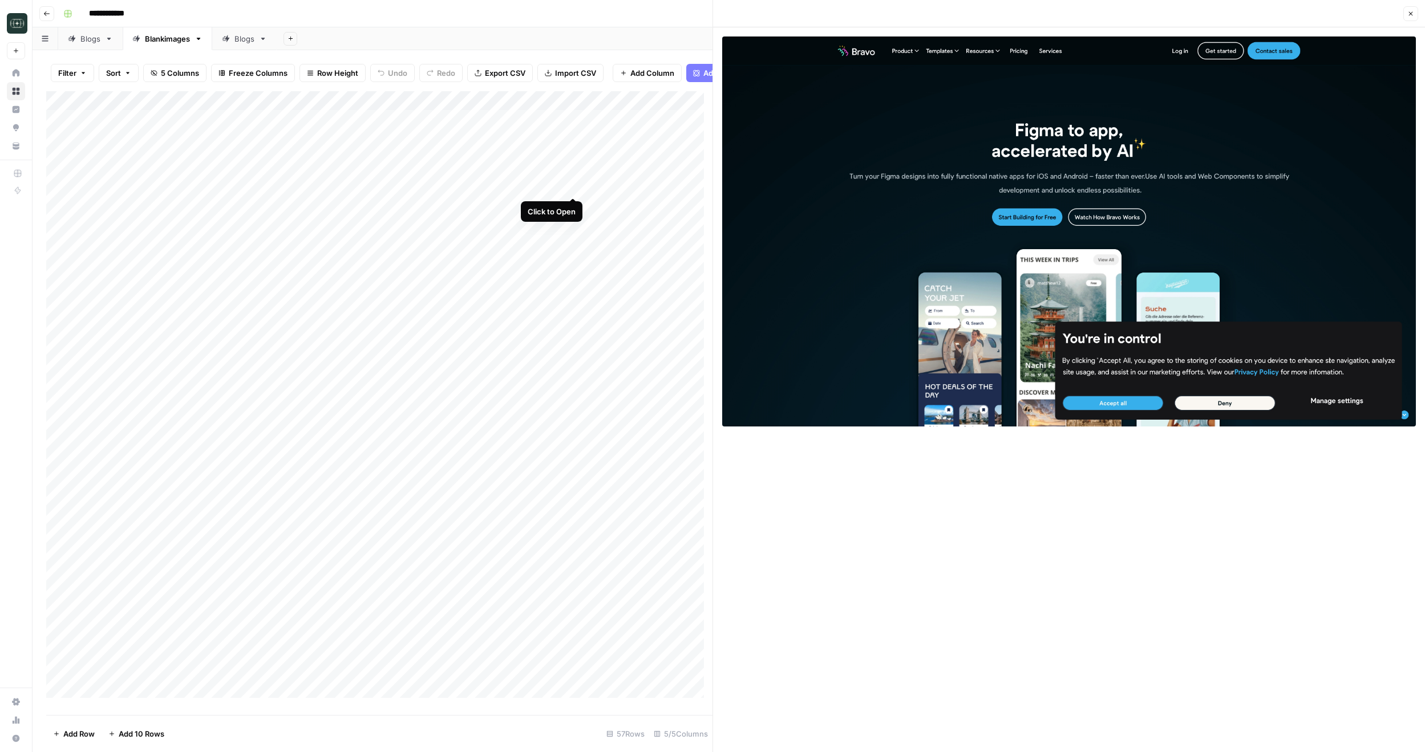
click at [573, 183] on div "Add Column" at bounding box center [379, 398] width 666 height 615
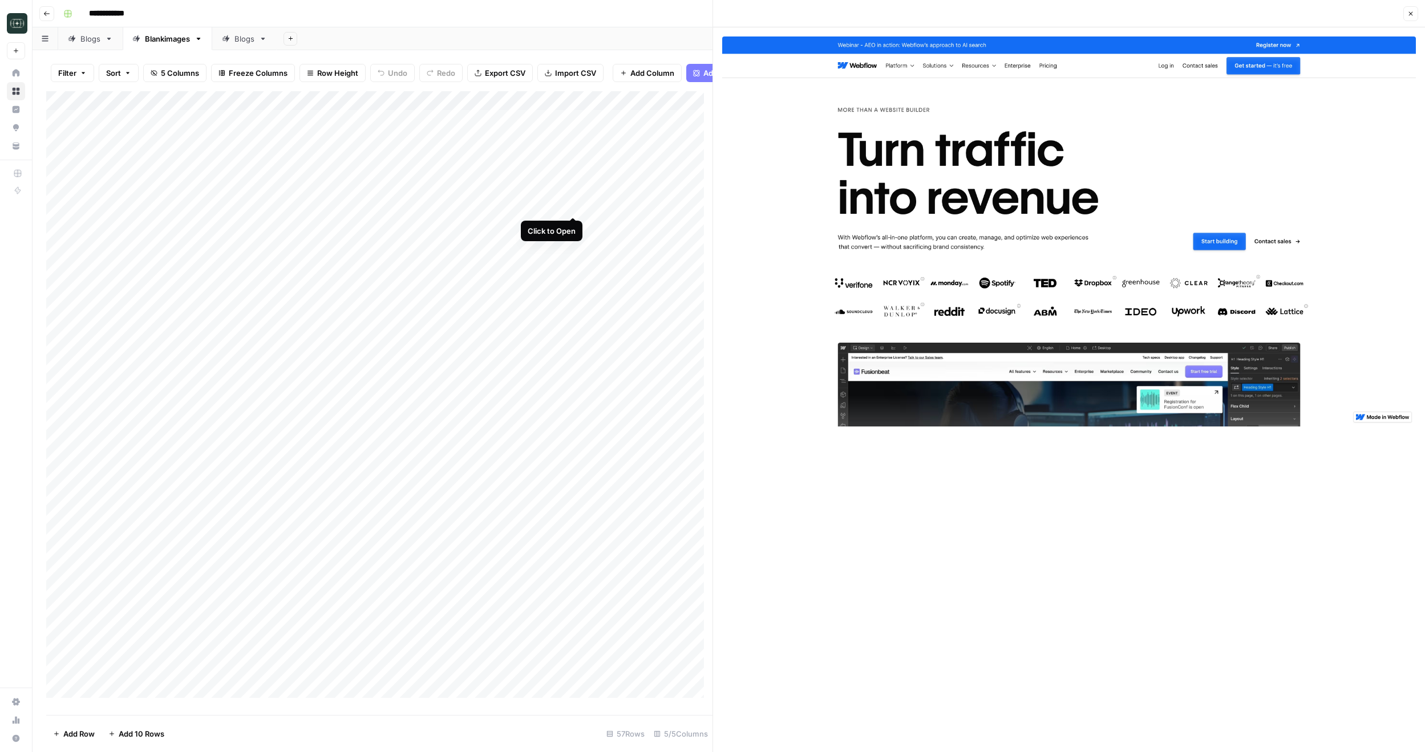
click at [577, 203] on div "Add Column" at bounding box center [379, 398] width 666 height 615
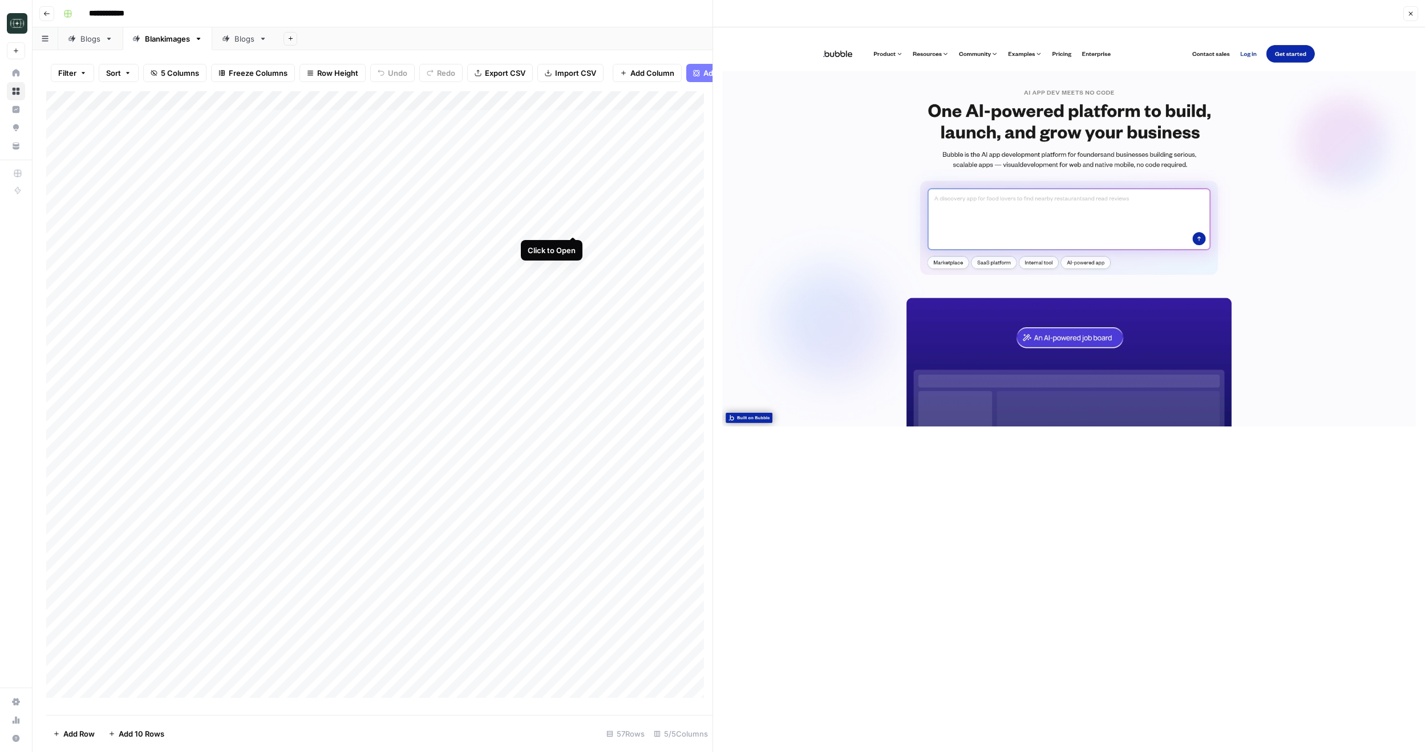
click at [573, 228] on div "Add Column" at bounding box center [379, 398] width 666 height 615
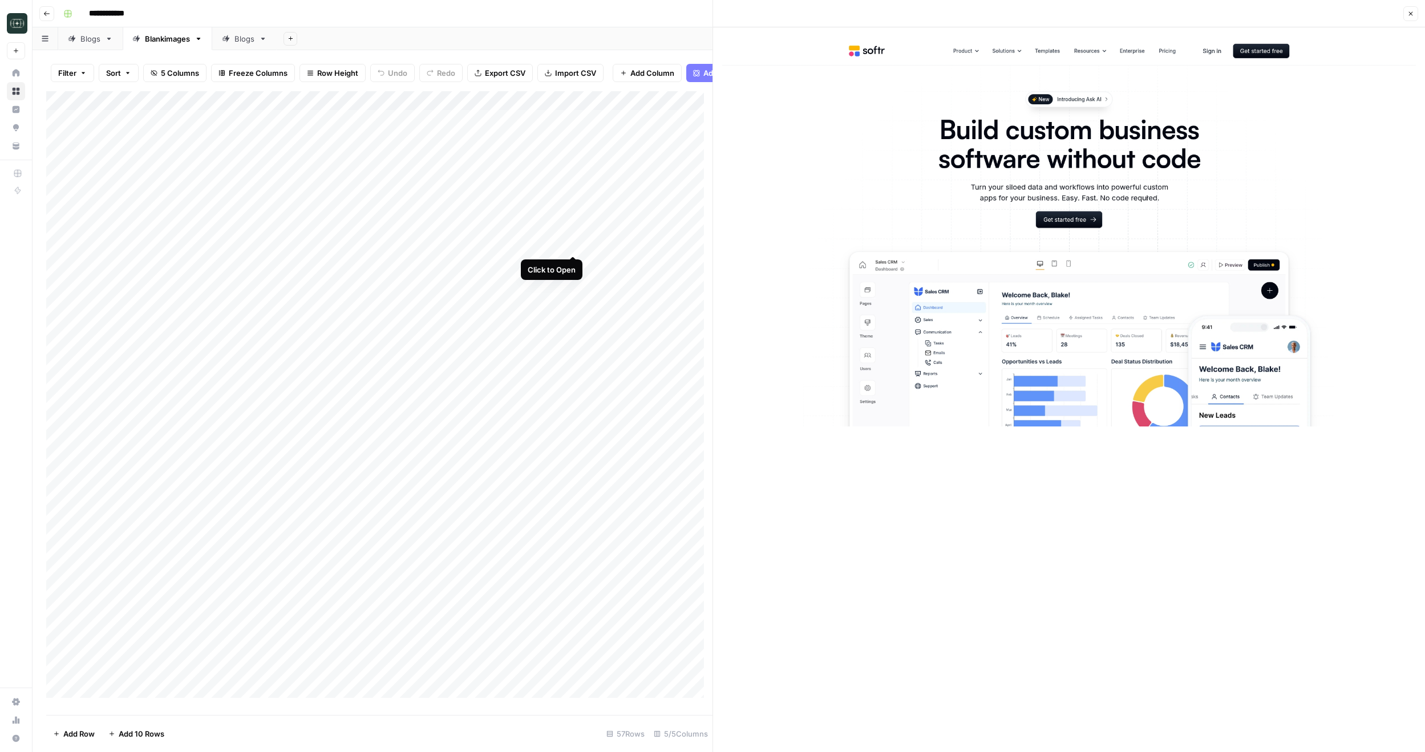
click at [573, 246] on div "Add Column" at bounding box center [379, 398] width 666 height 615
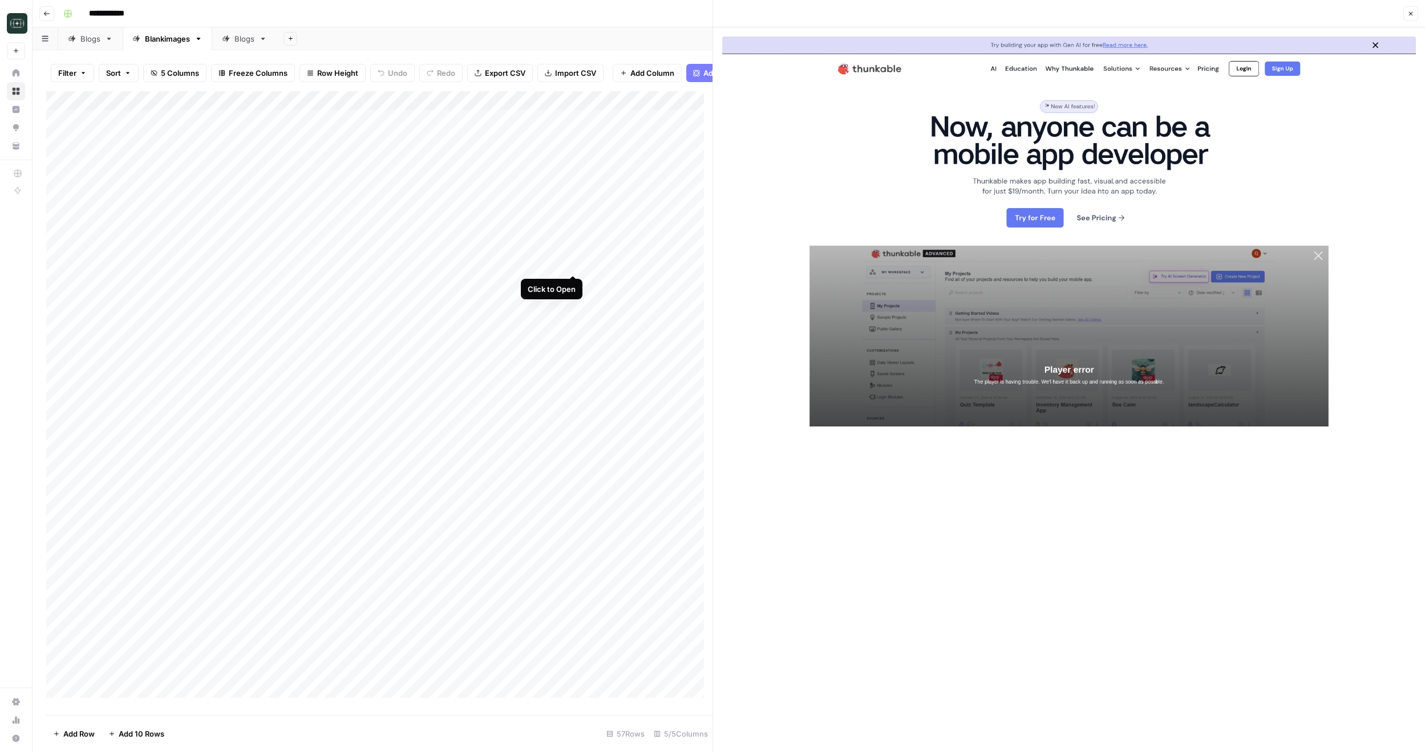
click at [571, 263] on div "Add Column" at bounding box center [379, 398] width 666 height 615
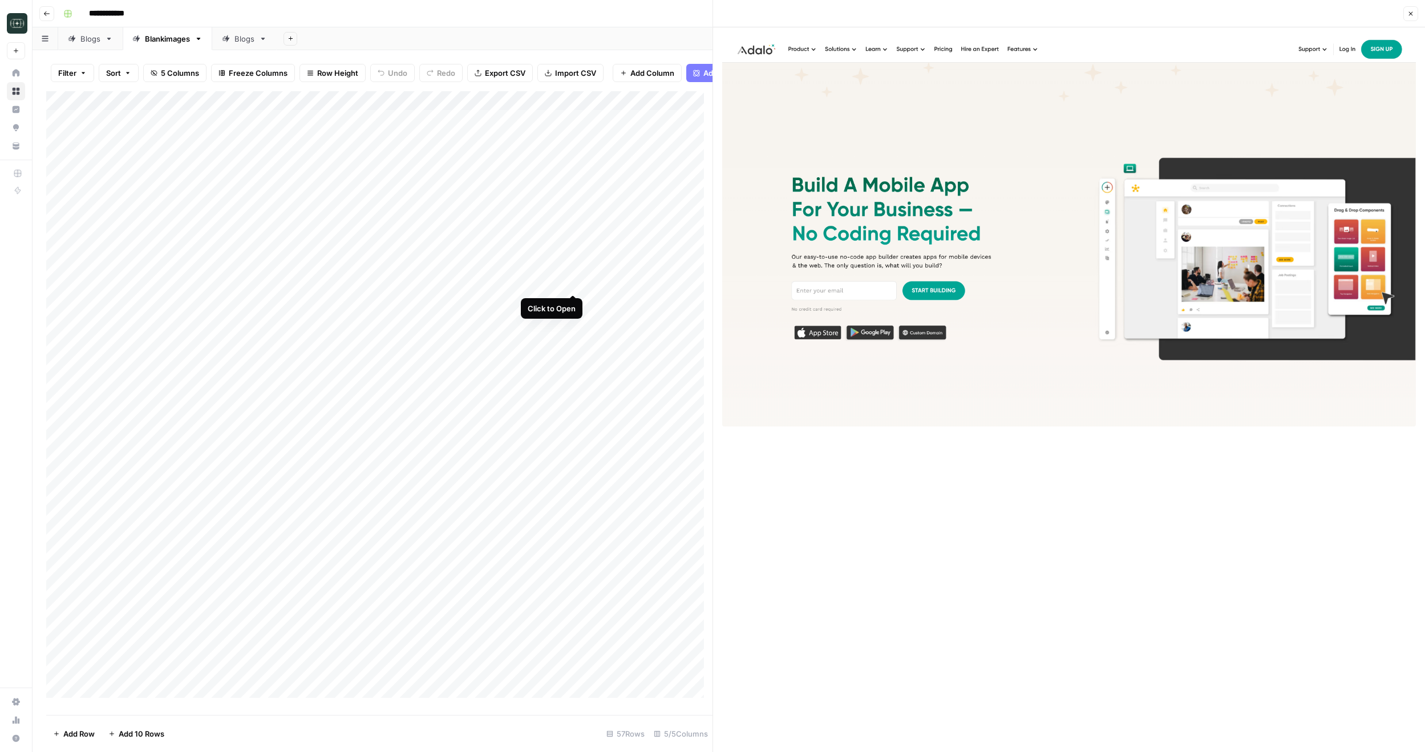
click at [573, 283] on div "Add Column" at bounding box center [379, 398] width 666 height 615
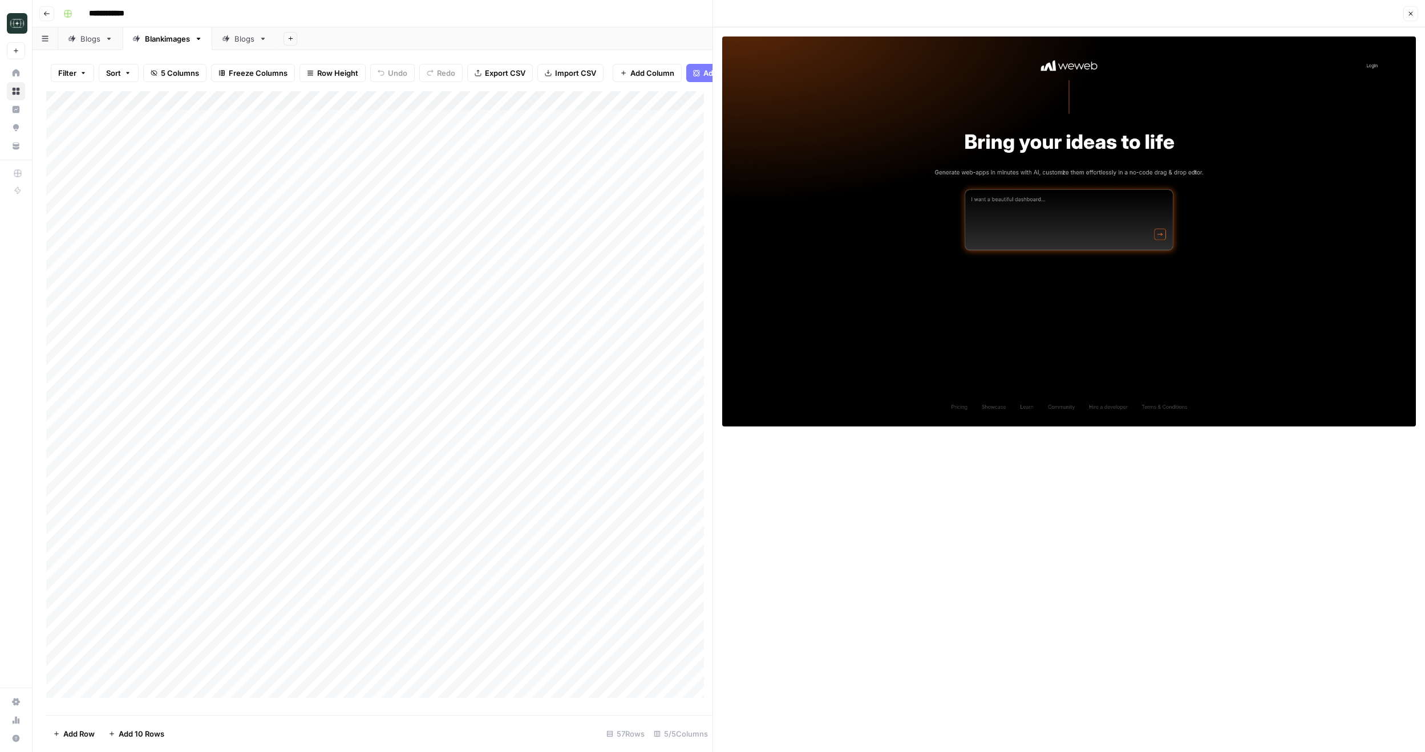
click at [541, 306] on div "Add Column" at bounding box center [379, 398] width 666 height 615
click at [533, 322] on div "Add Column" at bounding box center [379, 398] width 666 height 615
click at [530, 344] on div "Add Column" at bounding box center [379, 398] width 666 height 615
click at [534, 368] on div "Add Column" at bounding box center [379, 398] width 666 height 615
click at [547, 374] on div "Add Column" at bounding box center [379, 398] width 666 height 615
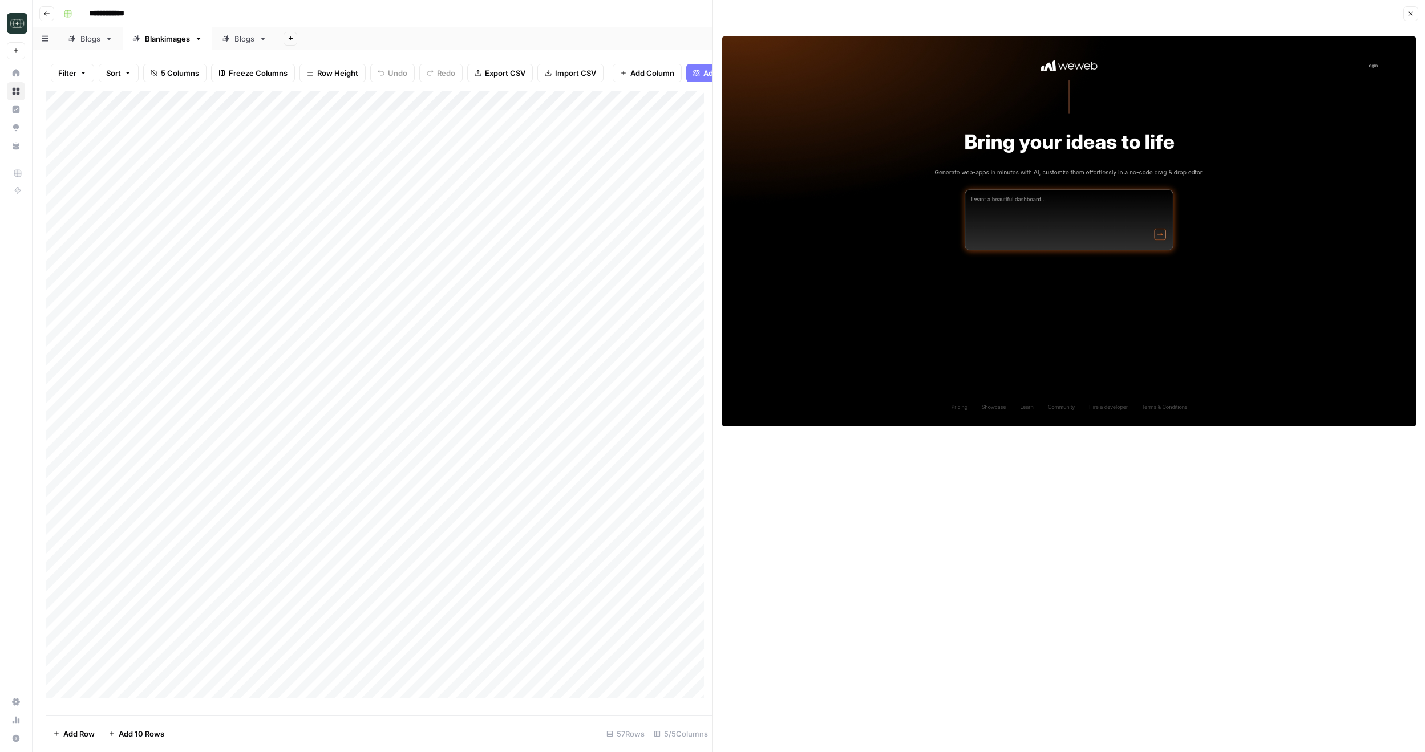
click at [548, 361] on div "Add Column" at bounding box center [379, 398] width 666 height 615
click at [575, 360] on div "Add Column" at bounding box center [379, 398] width 666 height 615
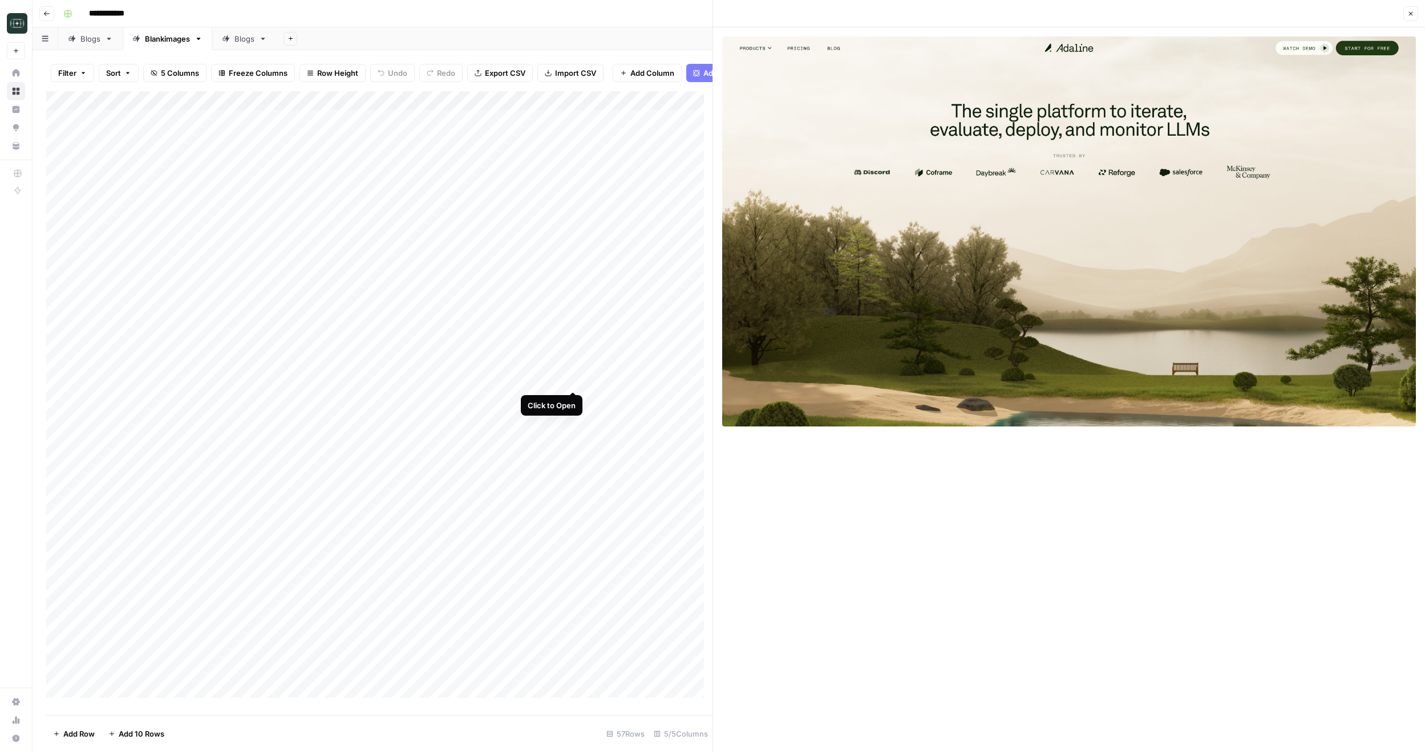
click at [570, 382] on div "Add Column" at bounding box center [379, 398] width 666 height 615
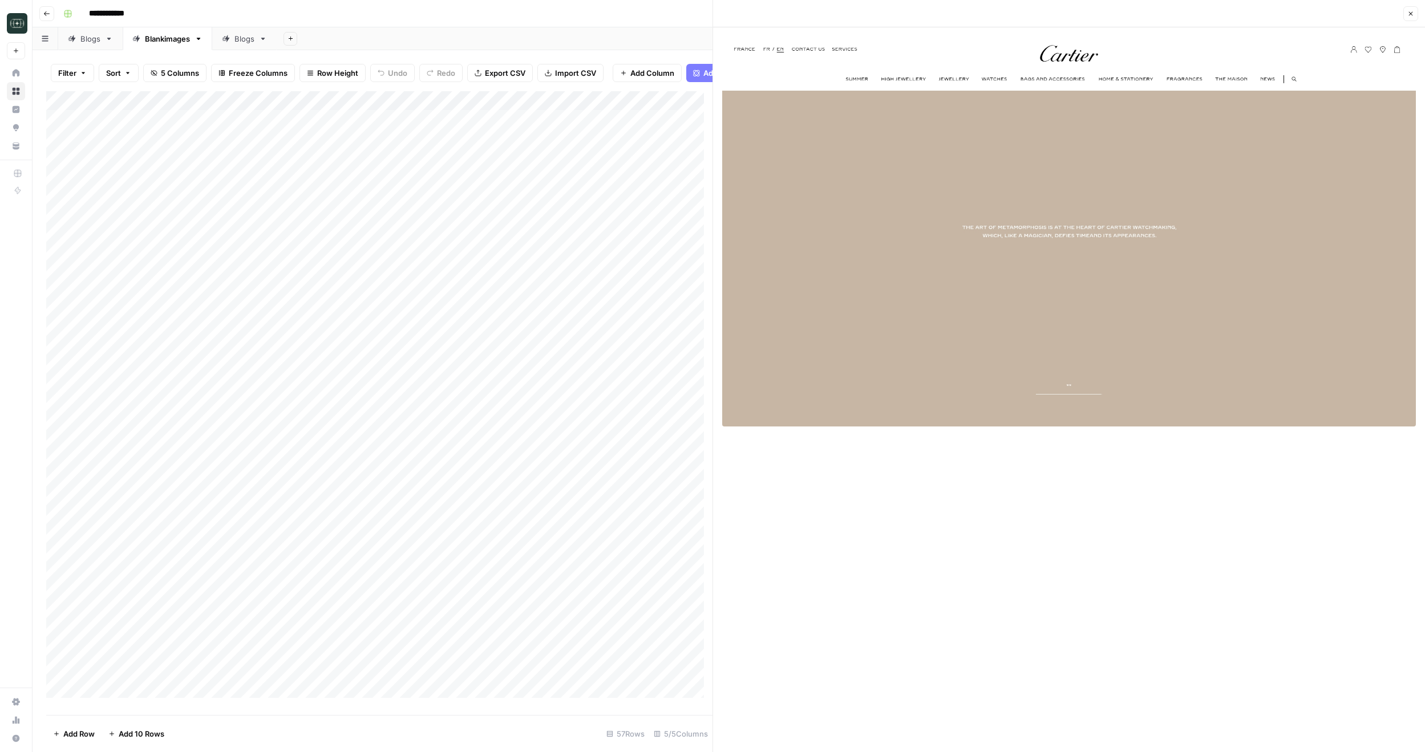
click at [330, 376] on div "Add Column" at bounding box center [379, 398] width 666 height 615
click at [530, 395] on div "Add Column" at bounding box center [379, 398] width 666 height 615
click at [568, 401] on div "Add Column" at bounding box center [379, 398] width 666 height 615
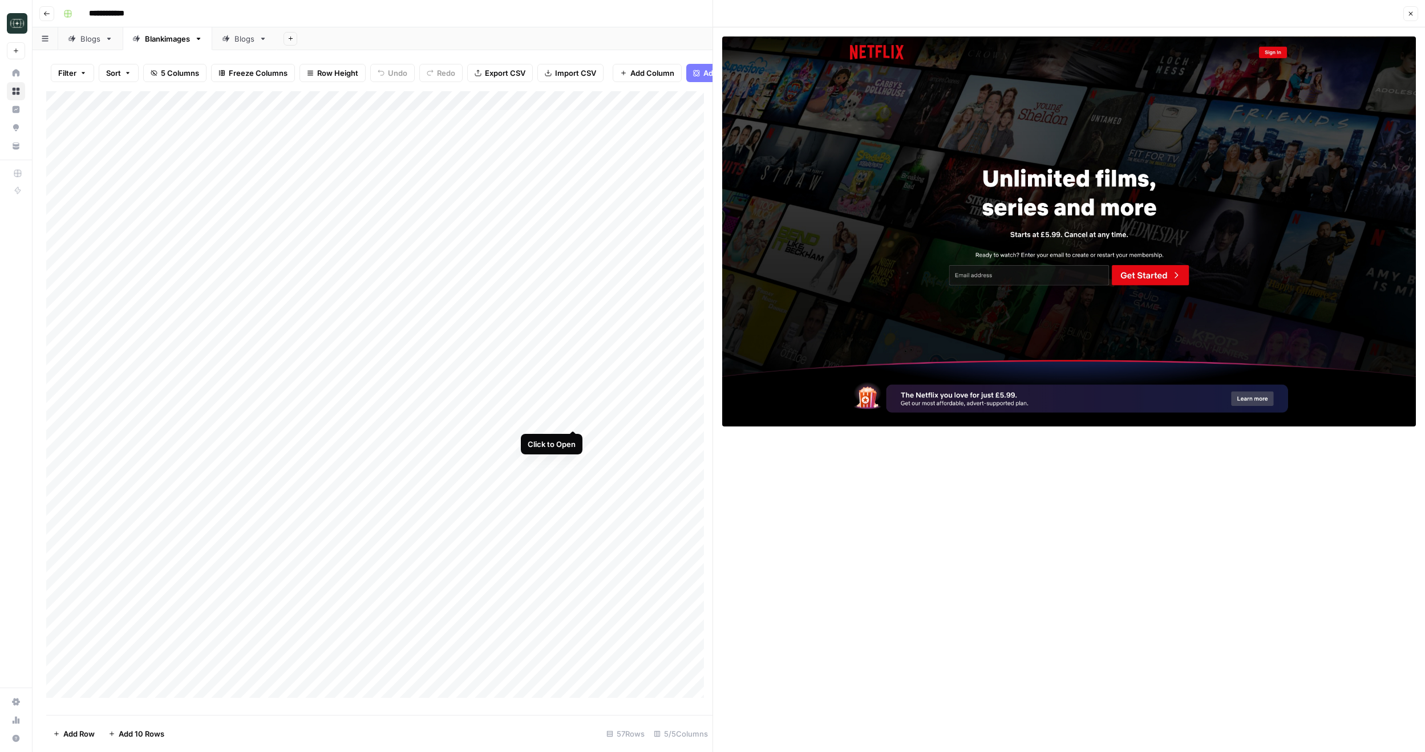
click at [575, 417] on div "Add Column" at bounding box center [379, 398] width 666 height 615
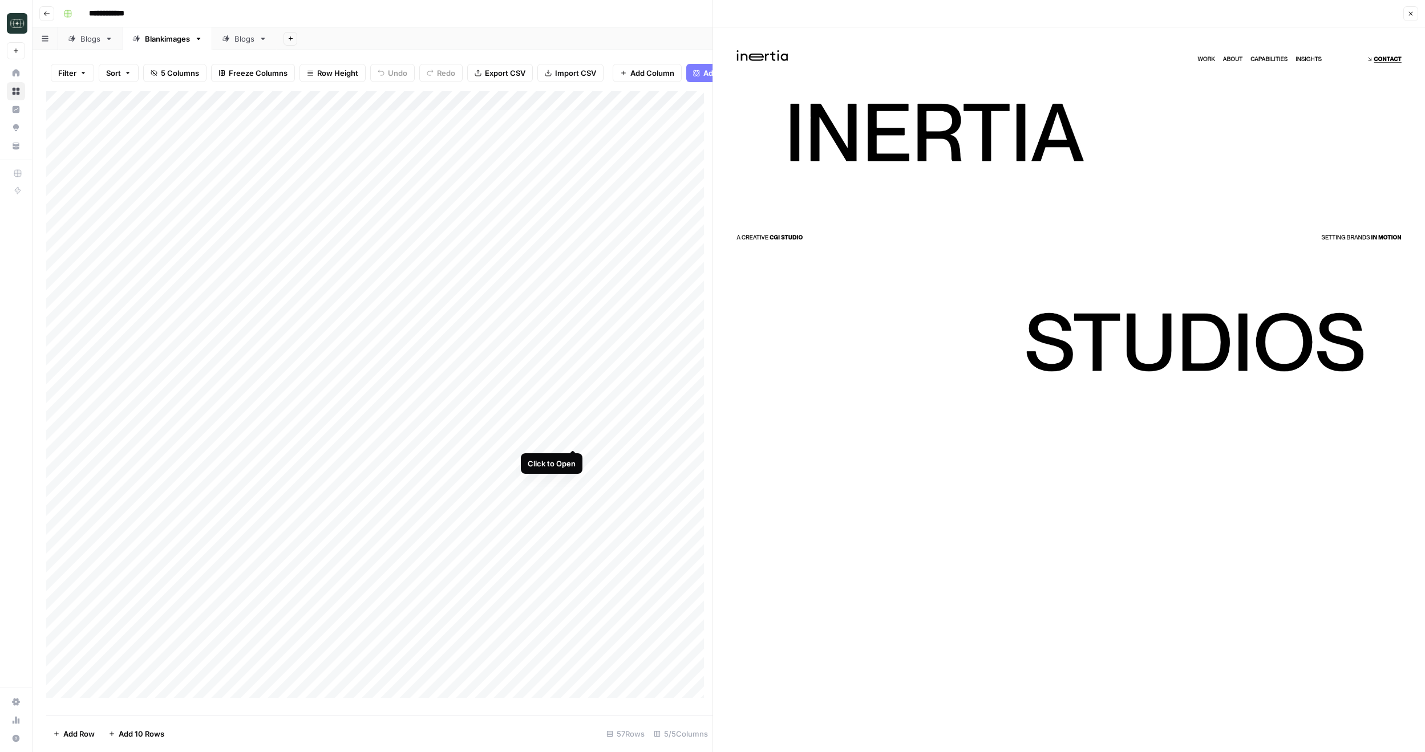
click at [578, 435] on div "Add Column" at bounding box center [379, 398] width 666 height 615
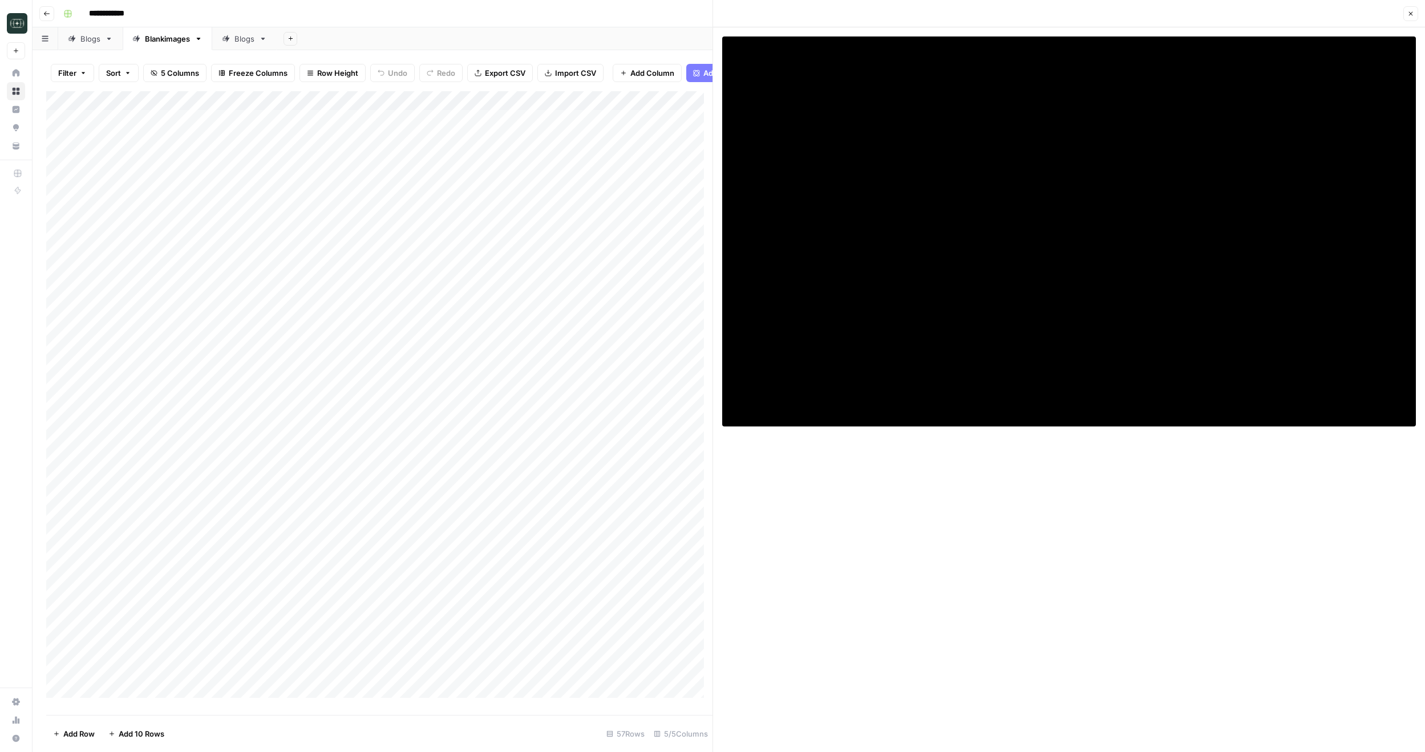
click at [525, 438] on div "Add Column" at bounding box center [379, 398] width 666 height 615
click at [342, 436] on div "Add Column" at bounding box center [379, 398] width 666 height 615
click at [333, 458] on div "Add Column" at bounding box center [379, 398] width 666 height 615
click at [521, 458] on div "Add Column" at bounding box center [379, 398] width 666 height 615
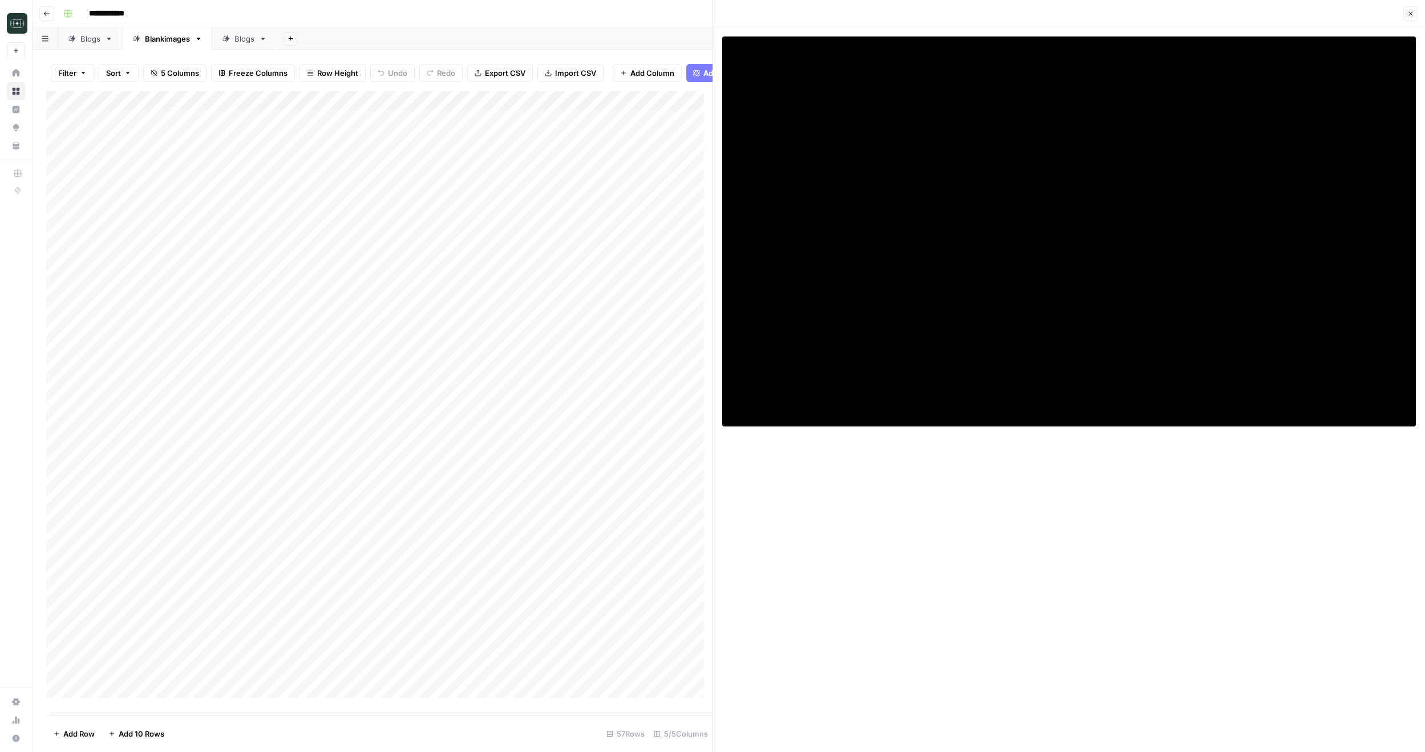
click at [578, 457] on div "Add Column" at bounding box center [379, 398] width 666 height 615
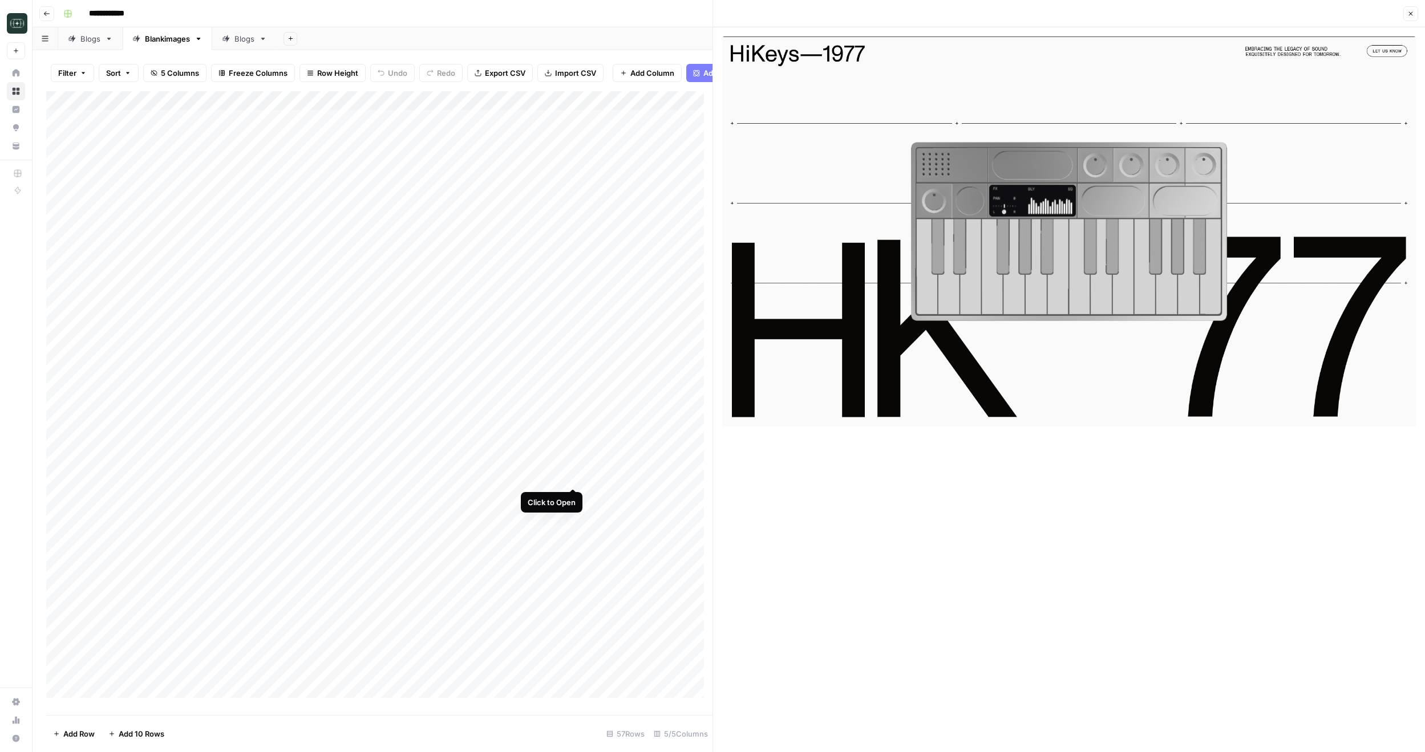
click at [572, 475] on div "Add Column" at bounding box center [379, 398] width 666 height 615
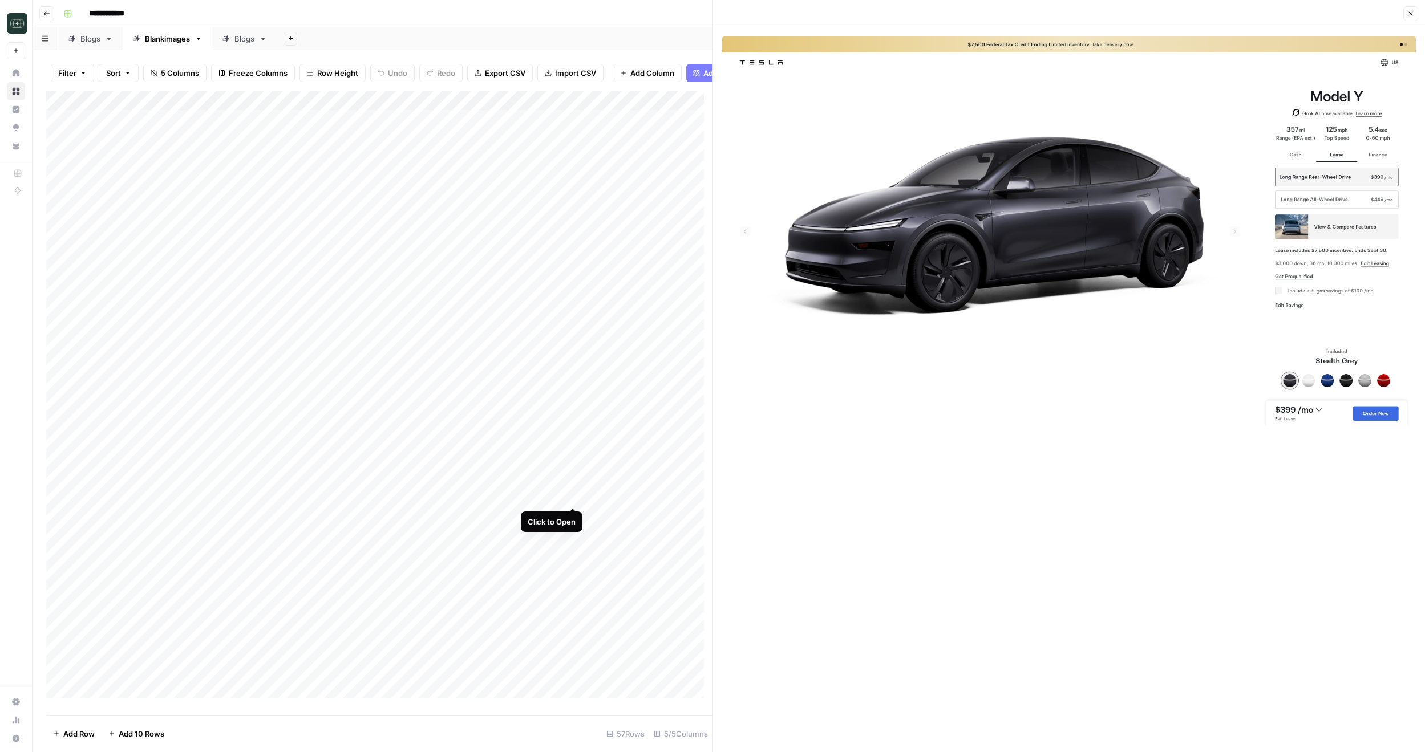
click at [575, 498] on div "Add Column" at bounding box center [379, 398] width 666 height 615
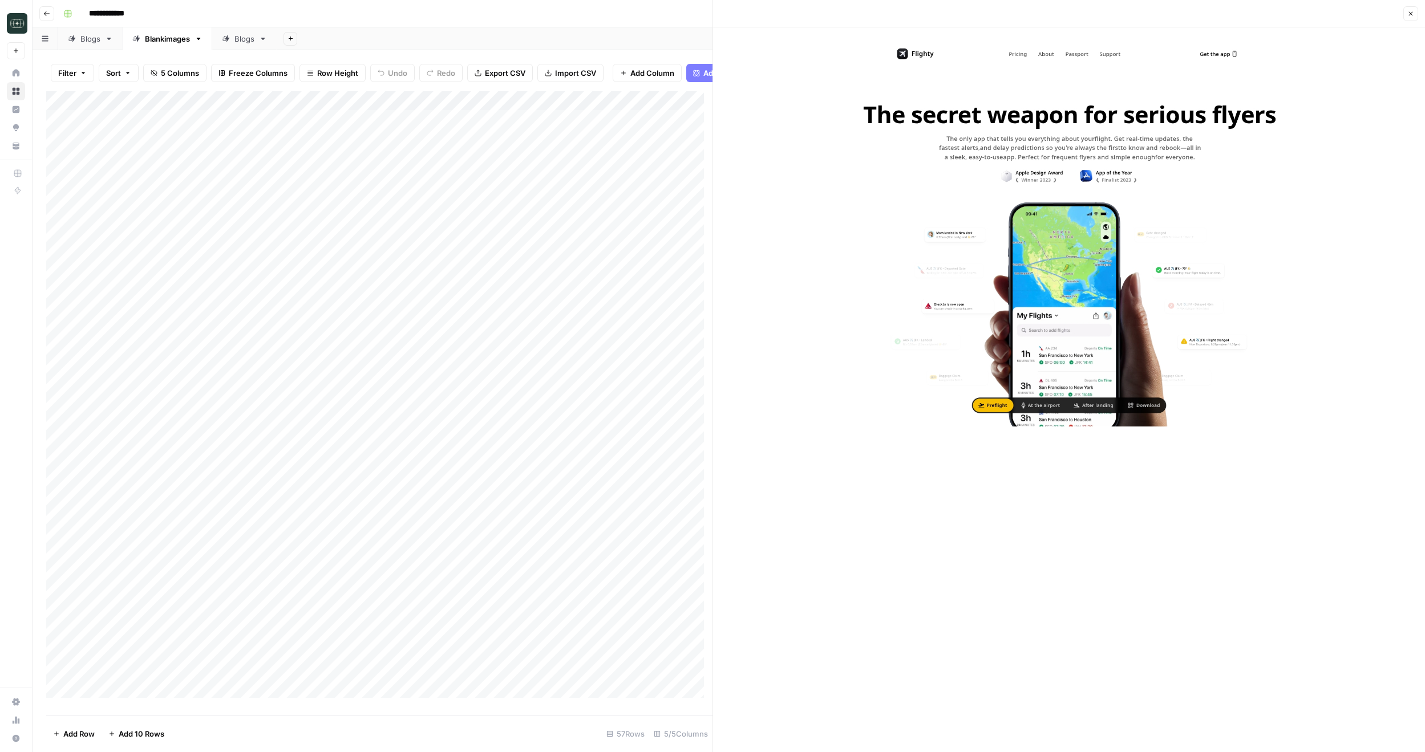
click at [548, 125] on div "Add Column" at bounding box center [379, 398] width 666 height 615
click at [338, 125] on div "Add Column" at bounding box center [379, 398] width 666 height 615
click at [329, 148] on div "Add Column" at bounding box center [379, 398] width 666 height 615
click at [335, 168] on div "Add Column" at bounding box center [379, 398] width 666 height 615
click at [1410, 15] on icon "button" at bounding box center [1410, 13] width 7 height 7
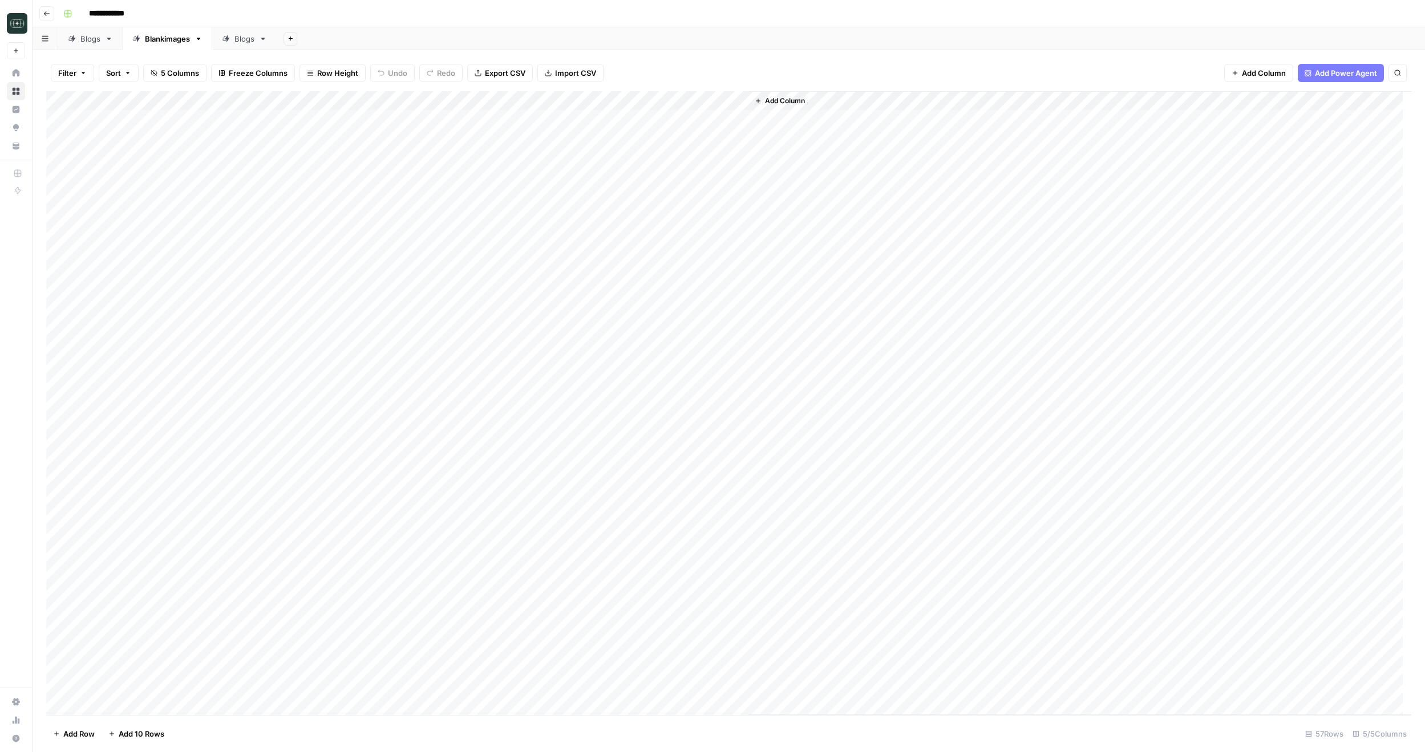
click at [337, 116] on div "Add Column" at bounding box center [728, 403] width 1365 height 624
click at [330, 194] on div "Add Column" at bounding box center [728, 403] width 1365 height 624
click at [457, 102] on div "Add Column" at bounding box center [728, 403] width 1365 height 624
click at [440, 210] on span "Edit Workflow" at bounding box center [450, 212] width 100 height 11
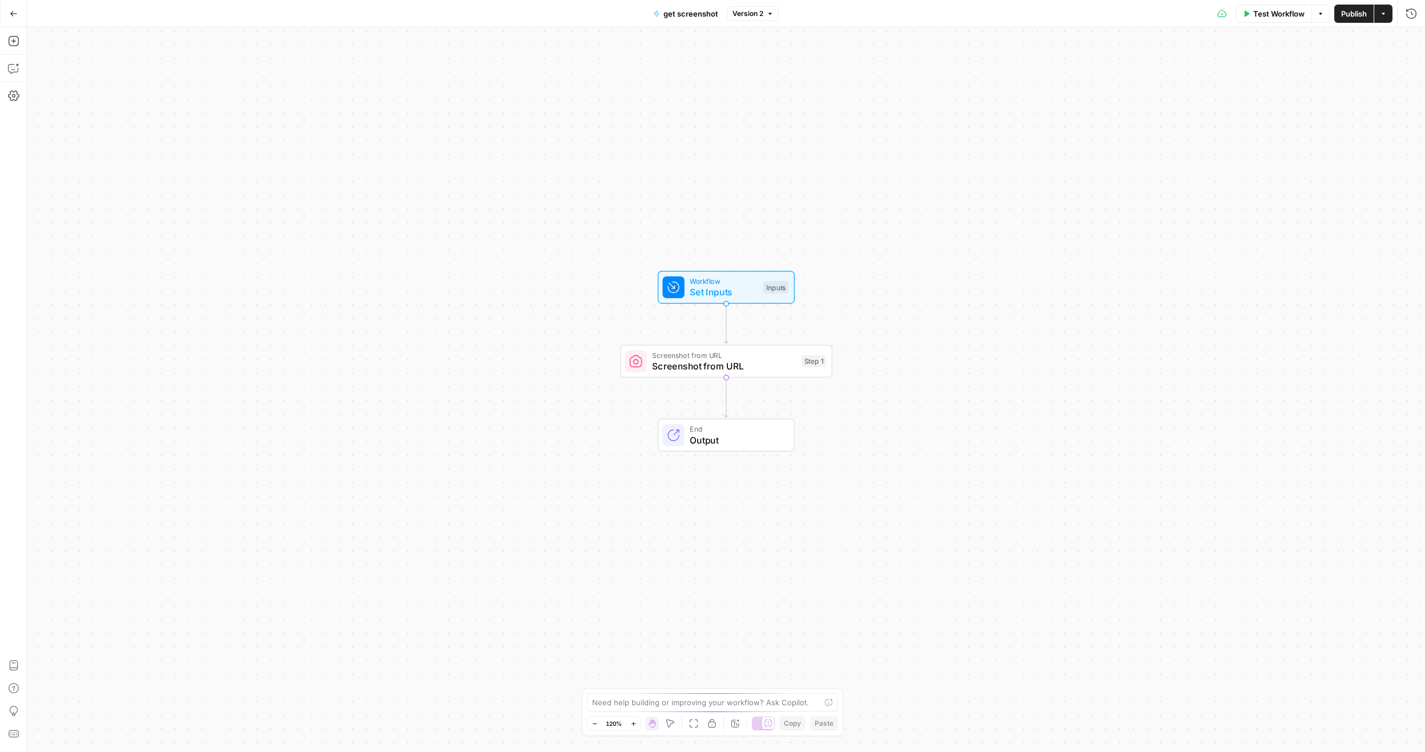
click at [756, 359] on span "Screenshot from URL" at bounding box center [724, 366] width 144 height 14
click at [1263, 129] on input "Capture Mode" at bounding box center [1303, 132] width 185 height 11
type input "Viewport"
click at [1295, 399] on div "URL ** *** ** Capture Mode Viewport When the step fails: Terminate Workflow Con…" at bounding box center [1311, 404] width 228 height 698
